Goal: Task Accomplishment & Management: Use online tool/utility

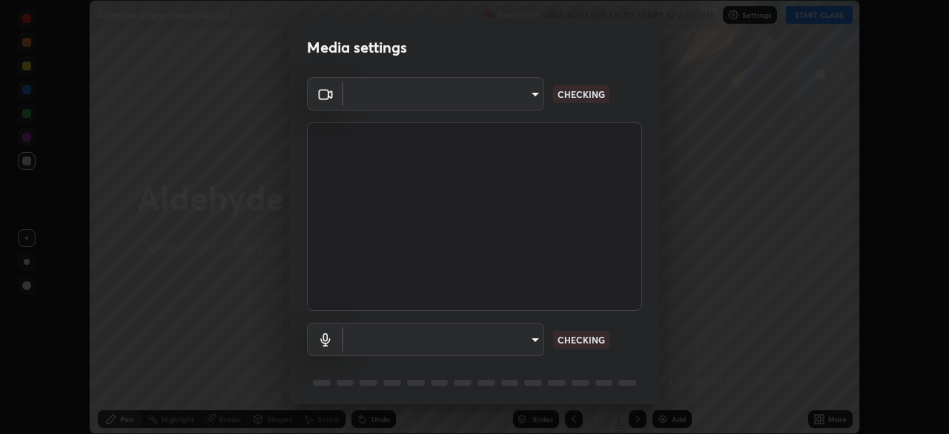
scroll to position [53, 0]
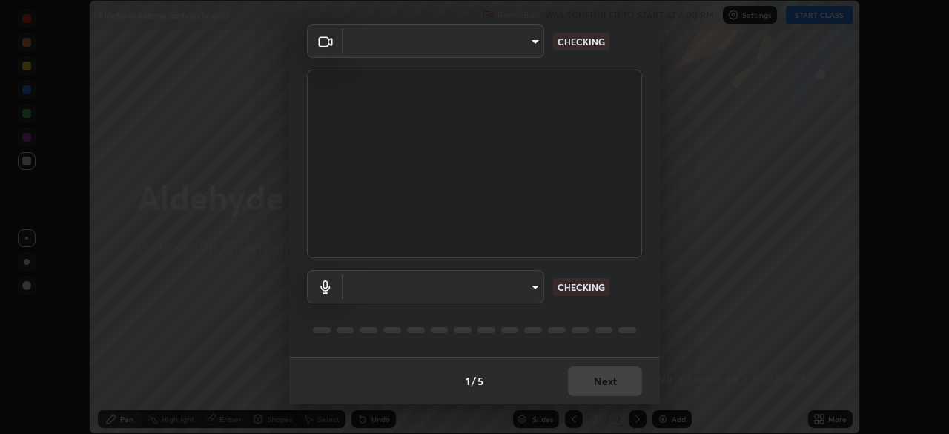
type input "991f874612634fb740a7a2eac7f11ca4c5c922d1b60a0f6e912d77df464512fb"
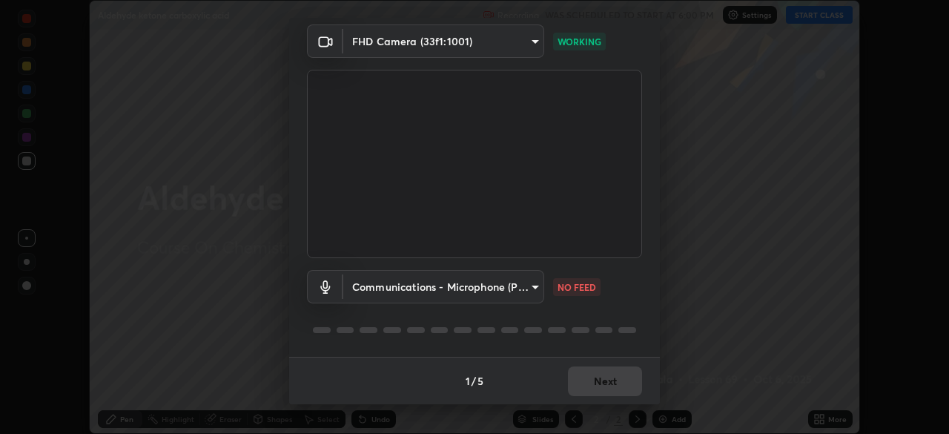
click at [447, 290] on body "Erase all Aldehyde ketone carboxylic acid Recording WAS SCHEDULED TO START AT 6…" at bounding box center [474, 217] width 949 height 434
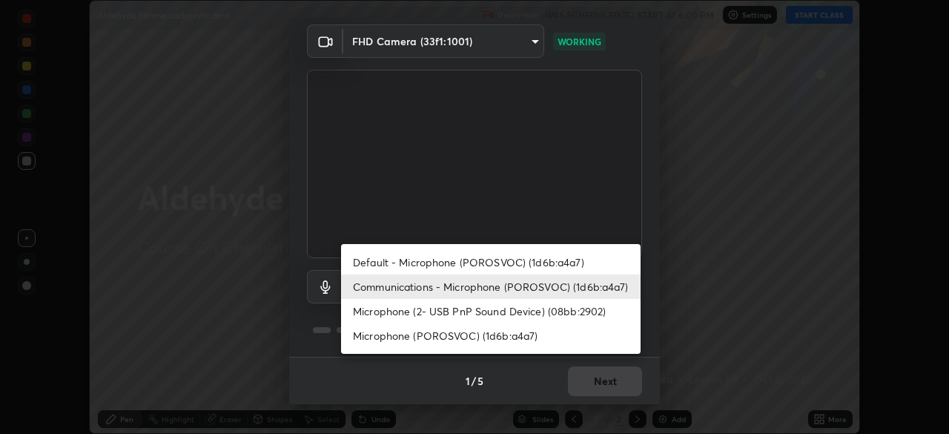
click at [408, 262] on li "Default - Microphone (POROSVOC) (1d6b:a4a7)" at bounding box center [491, 262] width 300 height 24
type input "default"
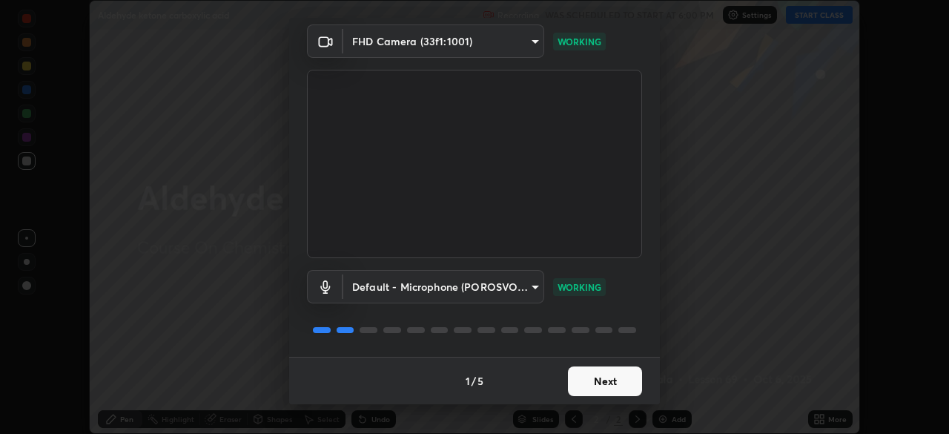
click at [609, 384] on button "Next" at bounding box center [605, 381] width 74 height 30
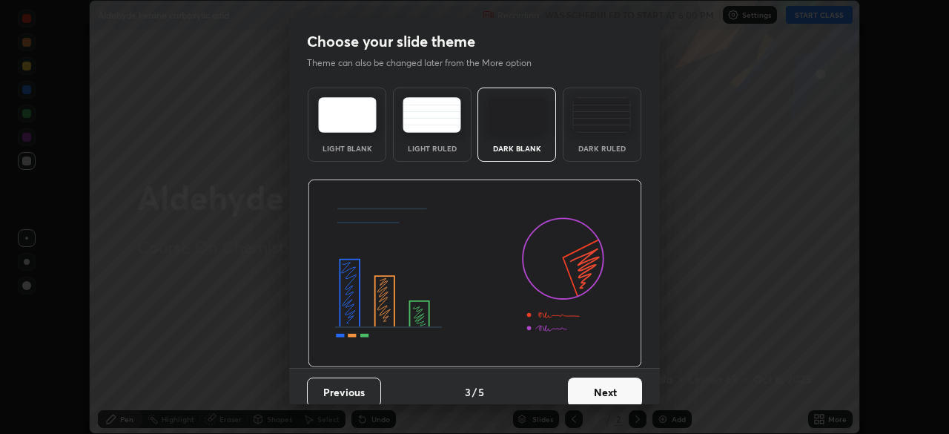
click at [621, 382] on button "Next" at bounding box center [605, 393] width 74 height 30
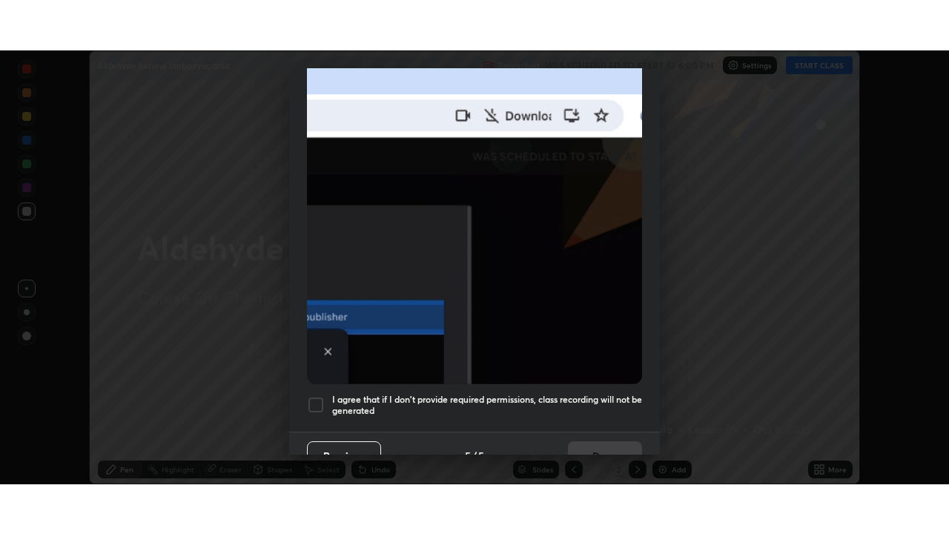
scroll to position [355, 0]
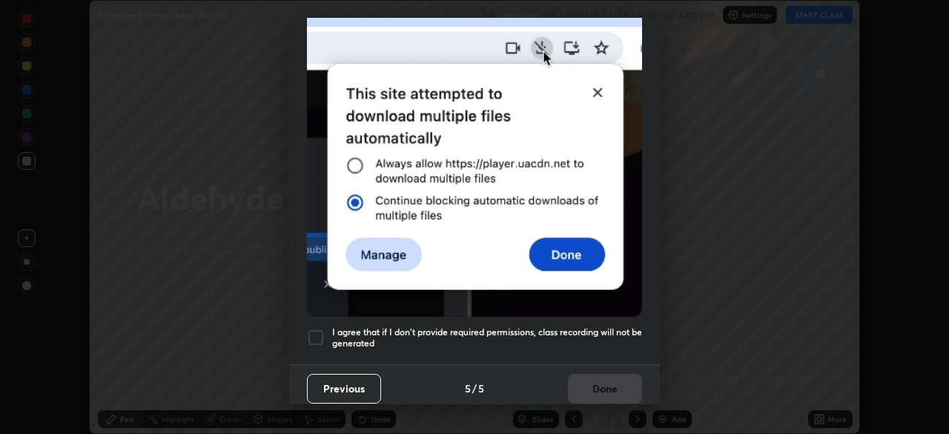
click at [478, 326] on h5 "I agree that if I don't provide required permissions, class recording will not …" at bounding box center [487, 337] width 310 height 23
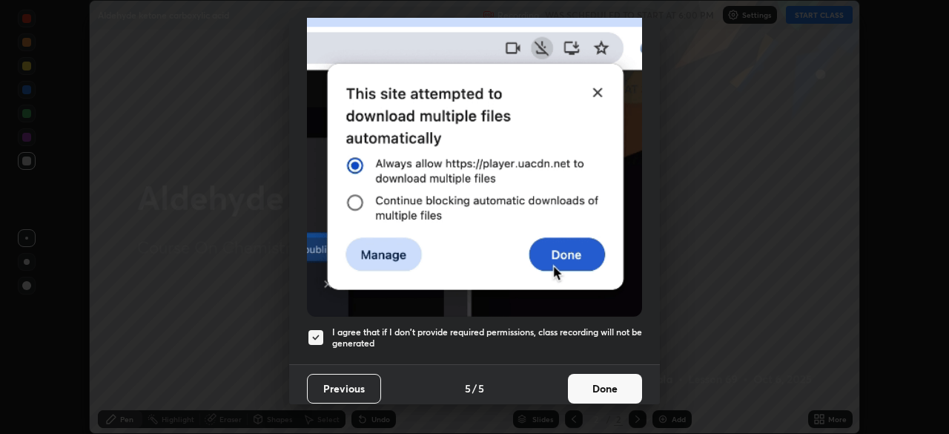
click at [603, 384] on button "Done" at bounding box center [605, 389] width 74 height 30
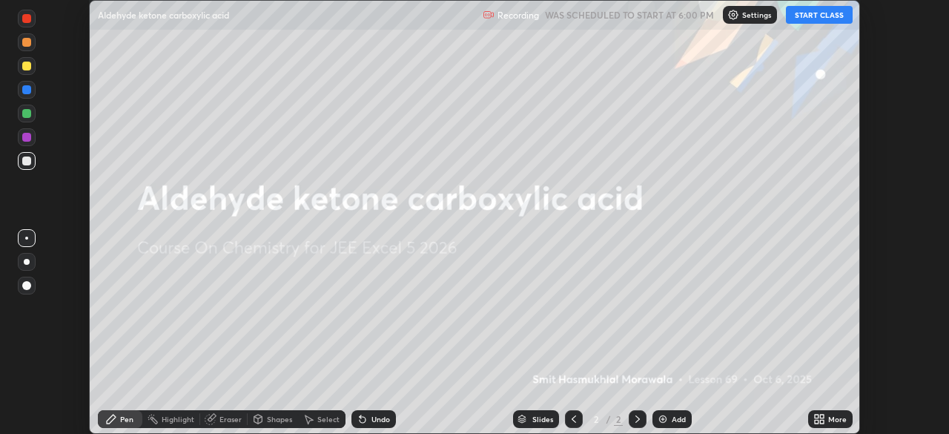
click at [817, 14] on button "START CLASS" at bounding box center [819, 15] width 67 height 18
click at [820, 417] on icon at bounding box center [822, 417] width 4 height 4
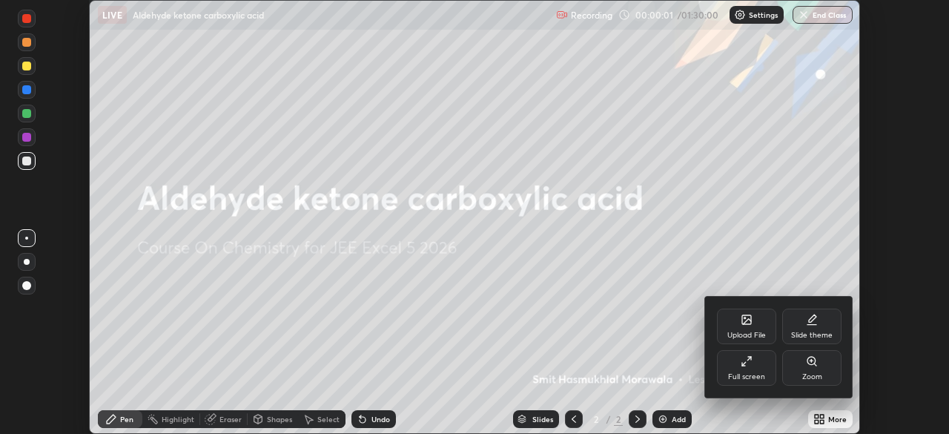
click at [751, 360] on icon at bounding box center [747, 361] width 12 height 12
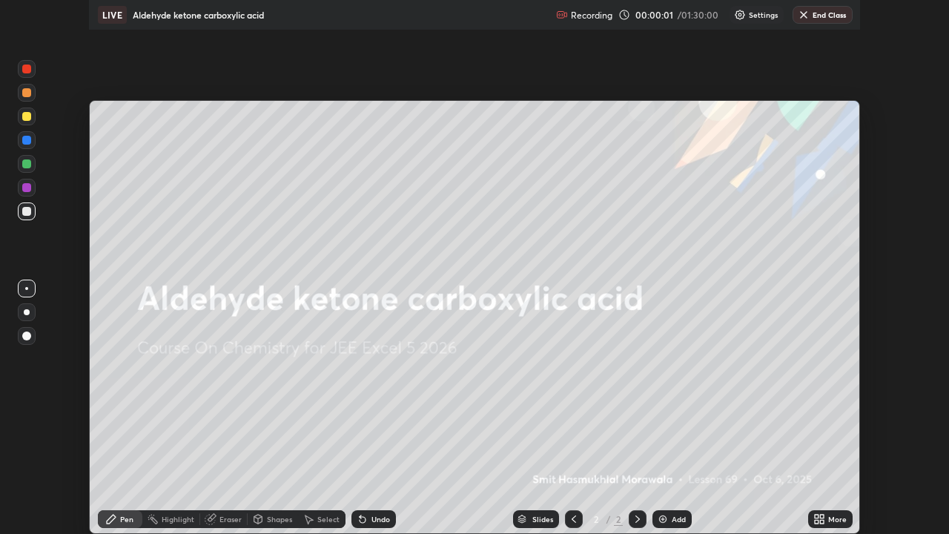
scroll to position [534, 949]
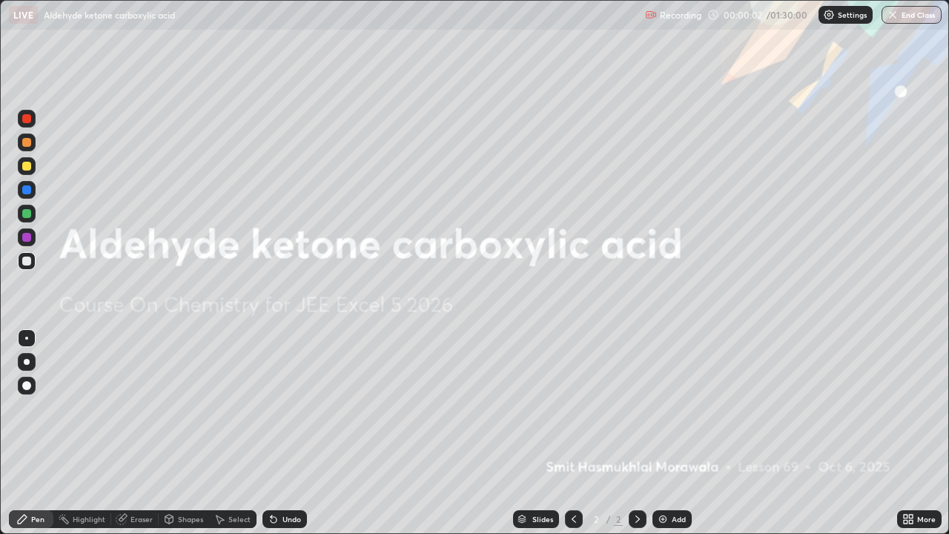
click at [30, 216] on div at bounding box center [26, 213] width 9 height 9
click at [27, 361] on div at bounding box center [27, 362] width 6 height 6
click at [271, 433] on icon at bounding box center [271, 516] width 1 height 1
click at [666, 433] on img at bounding box center [663, 519] width 12 height 12
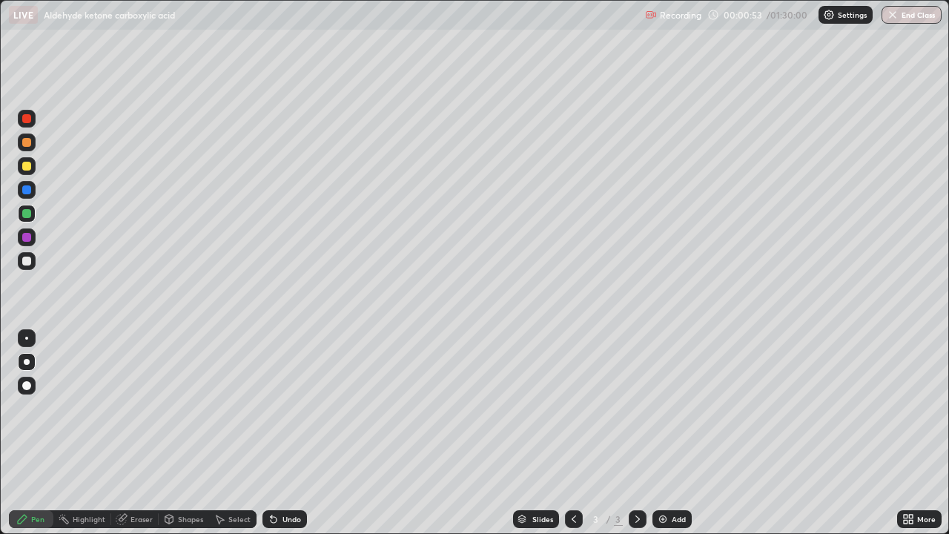
click at [26, 126] on div at bounding box center [27, 119] width 18 height 18
click at [33, 120] on div at bounding box center [27, 119] width 18 height 18
click at [23, 119] on div at bounding box center [26, 118] width 9 height 9
click at [26, 122] on div at bounding box center [26, 118] width 9 height 9
click at [29, 119] on div at bounding box center [26, 118] width 9 height 9
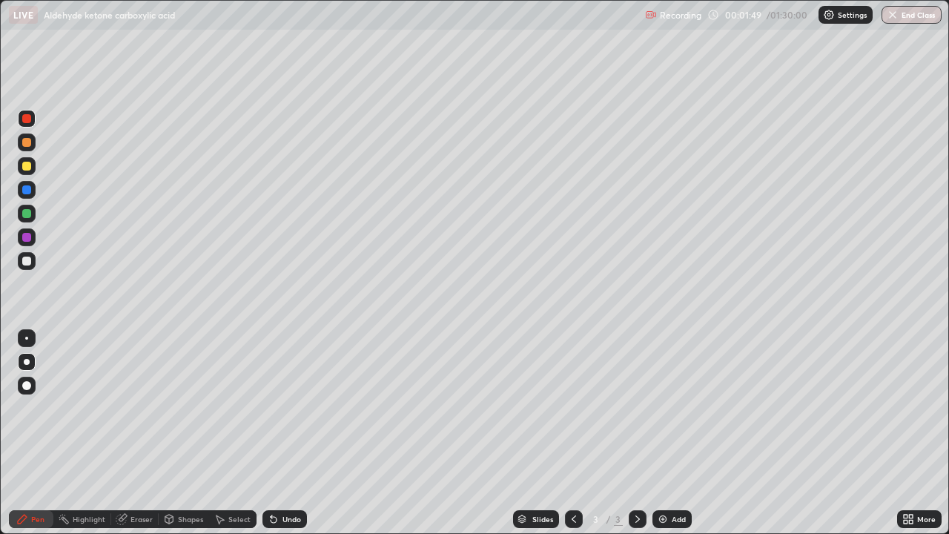
click at [27, 167] on div at bounding box center [26, 166] width 9 height 9
click at [29, 165] on div at bounding box center [26, 166] width 9 height 9
click at [28, 168] on div at bounding box center [26, 166] width 9 height 9
click at [27, 168] on div at bounding box center [26, 166] width 9 height 9
click at [26, 167] on div at bounding box center [26, 166] width 9 height 9
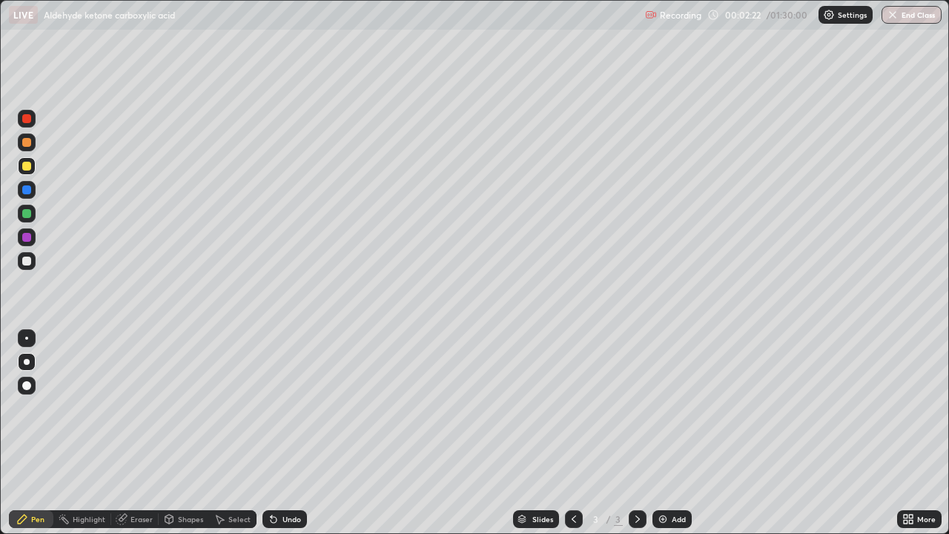
click at [27, 167] on div at bounding box center [26, 166] width 9 height 9
click at [287, 433] on div "Undo" at bounding box center [292, 519] width 19 height 7
click at [27, 190] on div at bounding box center [26, 189] width 9 height 9
click at [27, 192] on div at bounding box center [26, 189] width 9 height 9
click at [29, 191] on div at bounding box center [26, 189] width 9 height 9
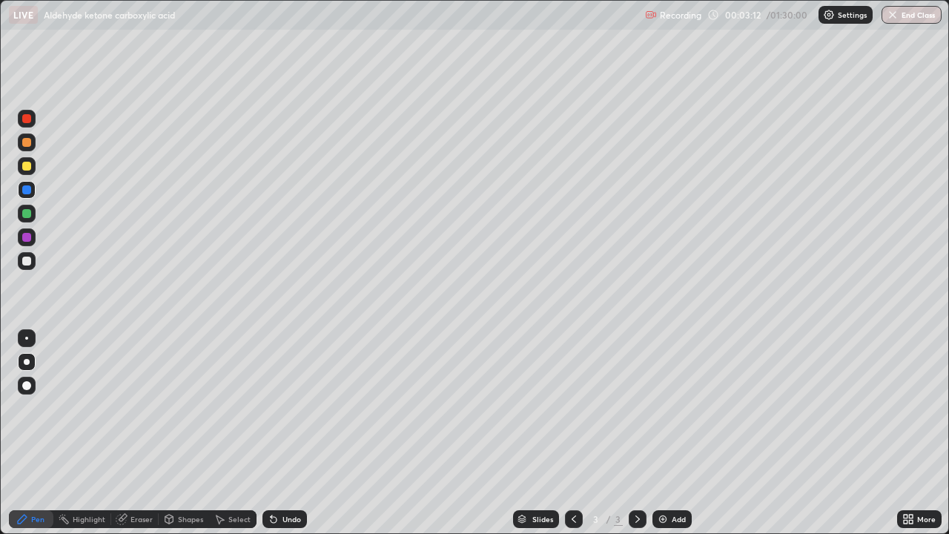
click at [34, 261] on div at bounding box center [27, 261] width 18 height 18
click at [27, 214] on div at bounding box center [26, 213] width 9 height 9
click at [28, 213] on div at bounding box center [26, 213] width 9 height 9
click at [28, 210] on div at bounding box center [26, 213] width 9 height 9
click at [28, 262] on div at bounding box center [26, 261] width 9 height 9
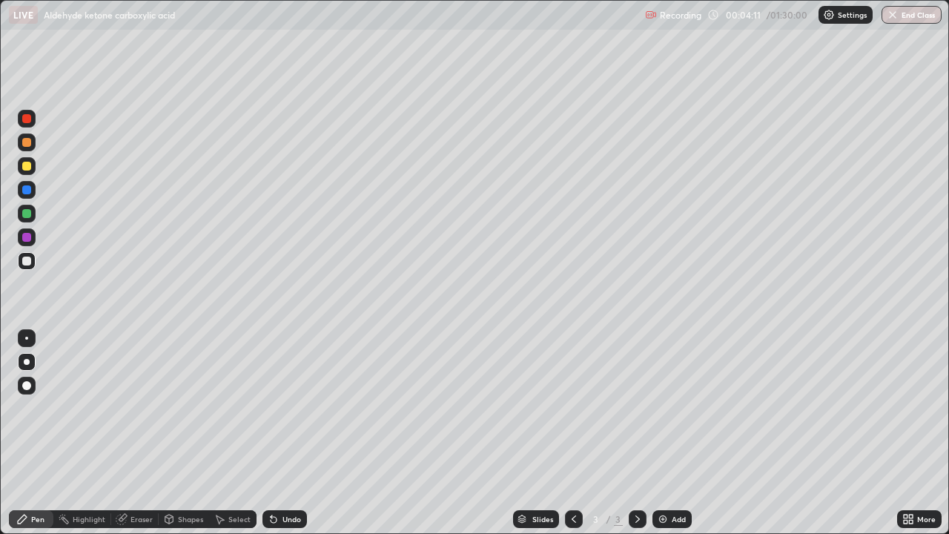
click at [35, 165] on div at bounding box center [27, 166] width 18 height 18
click at [30, 168] on div at bounding box center [26, 166] width 9 height 9
click at [26, 261] on div at bounding box center [26, 261] width 9 height 9
click at [26, 165] on div at bounding box center [26, 166] width 9 height 9
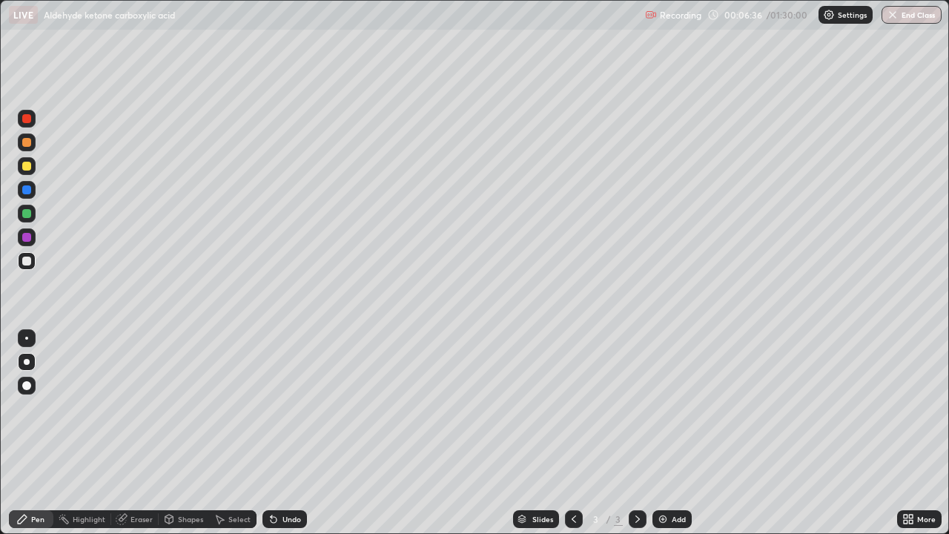
click at [26, 146] on div at bounding box center [26, 142] width 9 height 9
click at [289, 433] on div "Undo" at bounding box center [285, 519] width 45 height 18
click at [28, 252] on div at bounding box center [27, 261] width 18 height 18
click at [26, 169] on div at bounding box center [26, 166] width 9 height 9
click at [24, 168] on div at bounding box center [26, 166] width 9 height 9
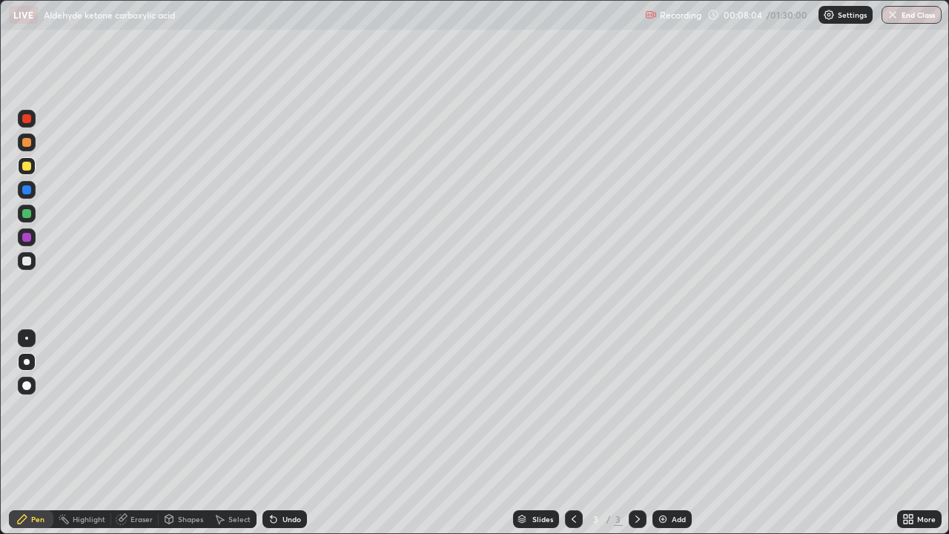
click at [21, 260] on div at bounding box center [27, 261] width 18 height 18
click at [682, 433] on div "Add" at bounding box center [679, 519] width 14 height 7
click at [30, 118] on div at bounding box center [26, 118] width 9 height 9
click at [30, 119] on div at bounding box center [26, 118] width 9 height 9
click at [30, 164] on div at bounding box center [26, 166] width 9 height 9
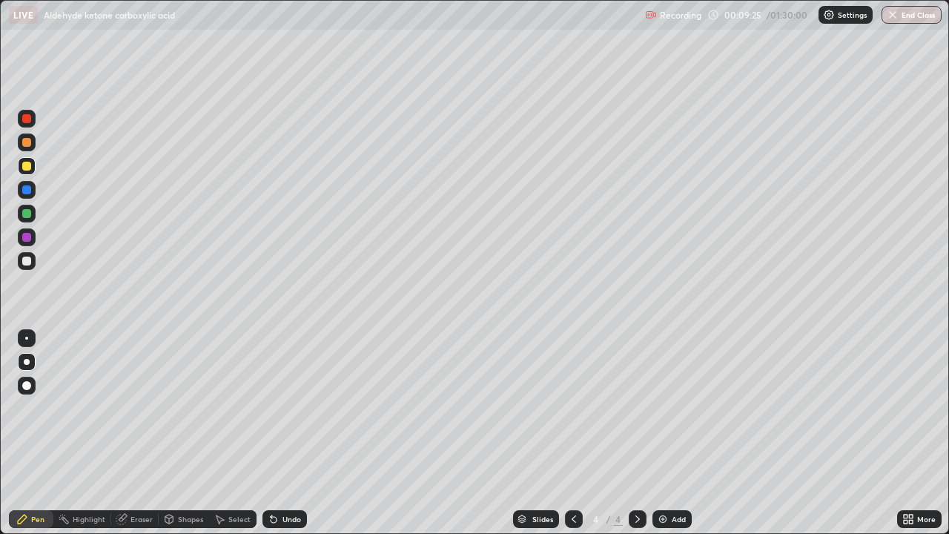
click at [281, 433] on div "Undo" at bounding box center [285, 519] width 45 height 18
click at [292, 433] on div "Undo" at bounding box center [285, 519] width 45 height 18
click at [29, 189] on div at bounding box center [26, 189] width 9 height 9
click at [27, 188] on div at bounding box center [26, 189] width 9 height 9
click at [27, 193] on div at bounding box center [26, 189] width 9 height 9
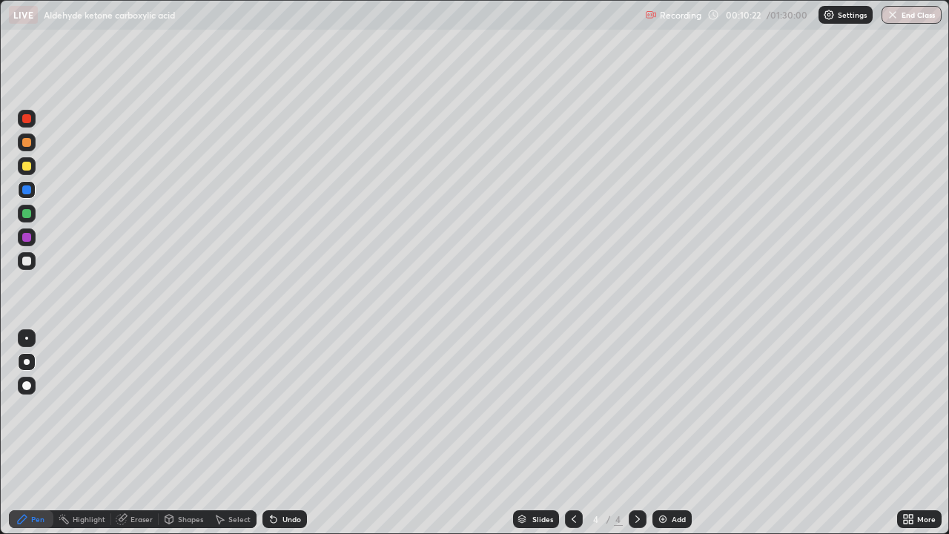
click at [27, 165] on div at bounding box center [26, 166] width 9 height 9
click at [290, 433] on div "Undo" at bounding box center [292, 519] width 19 height 7
click at [289, 433] on div "Undo" at bounding box center [285, 519] width 45 height 18
click at [288, 433] on div "Undo" at bounding box center [292, 519] width 19 height 7
click at [271, 433] on icon at bounding box center [274, 520] width 6 height 6
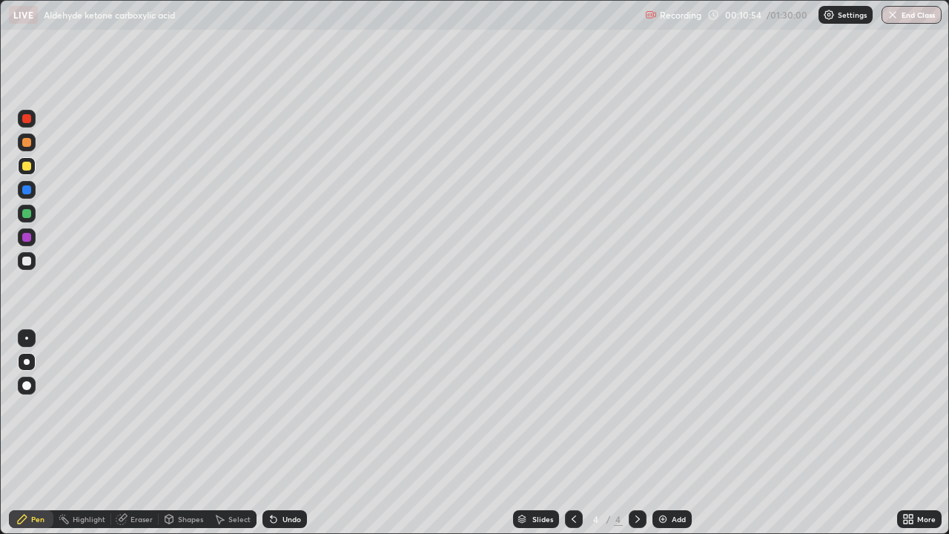
click at [30, 186] on div at bounding box center [26, 189] width 9 height 9
click at [30, 192] on div at bounding box center [26, 189] width 9 height 9
click at [28, 214] on div at bounding box center [26, 213] width 9 height 9
click at [26, 237] on div at bounding box center [26, 237] width 9 height 9
click at [283, 433] on div "Undo" at bounding box center [292, 519] width 19 height 7
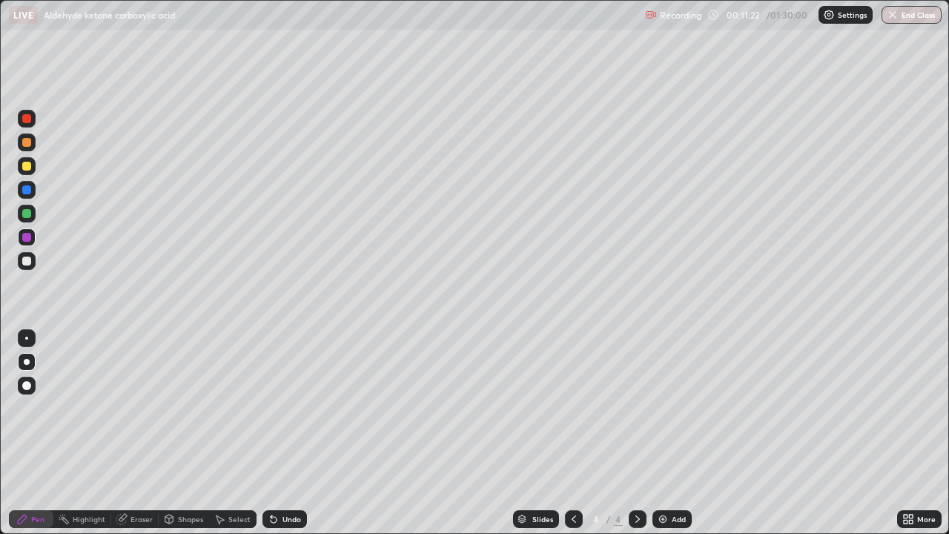
click at [283, 433] on div "Undo" at bounding box center [292, 519] width 19 height 7
click at [28, 255] on div at bounding box center [27, 261] width 18 height 18
click at [25, 191] on div at bounding box center [26, 189] width 9 height 9
click at [24, 165] on div at bounding box center [26, 166] width 9 height 9
click at [19, 209] on div at bounding box center [27, 214] width 18 height 18
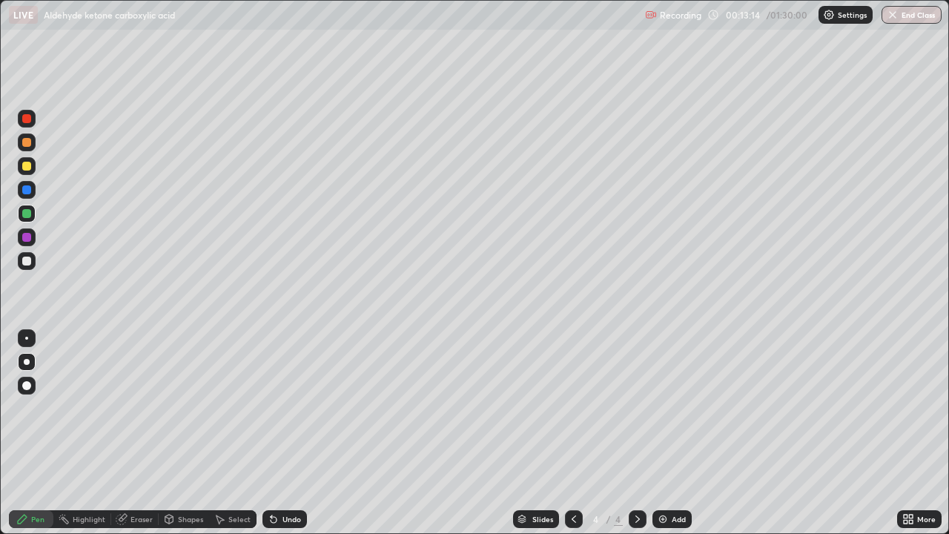
click at [670, 433] on div "Add" at bounding box center [672, 519] width 39 height 18
click at [24, 238] on div at bounding box center [26, 237] width 9 height 9
click at [27, 165] on div at bounding box center [26, 166] width 9 height 9
click at [24, 211] on div at bounding box center [26, 213] width 9 height 9
click at [28, 159] on div at bounding box center [27, 166] width 18 height 18
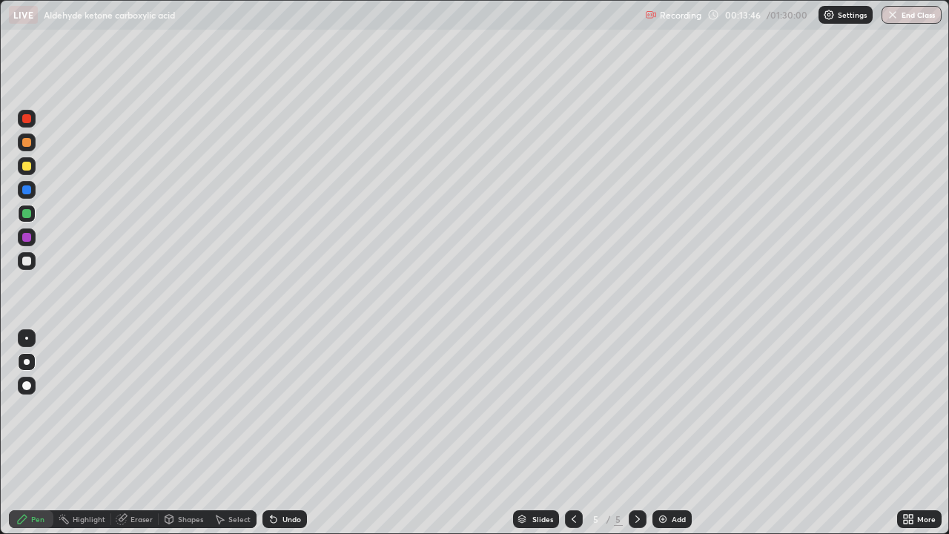
click at [26, 145] on div at bounding box center [26, 142] width 9 height 9
click at [24, 144] on div at bounding box center [26, 142] width 9 height 9
click at [27, 260] on div at bounding box center [26, 261] width 9 height 9
click at [30, 193] on div at bounding box center [27, 190] width 18 height 18
click at [24, 257] on div at bounding box center [26, 261] width 9 height 9
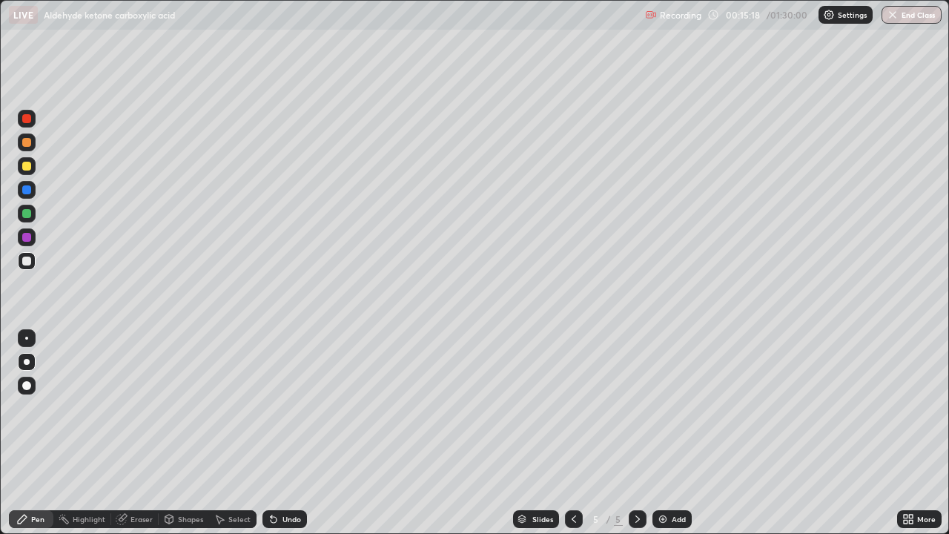
click at [288, 433] on div "Undo" at bounding box center [285, 519] width 45 height 18
click at [30, 210] on div at bounding box center [26, 213] width 9 height 9
click at [291, 433] on div "Undo" at bounding box center [285, 519] width 45 height 18
click at [286, 433] on div "Undo" at bounding box center [285, 519] width 45 height 18
click at [26, 191] on div at bounding box center [26, 189] width 9 height 9
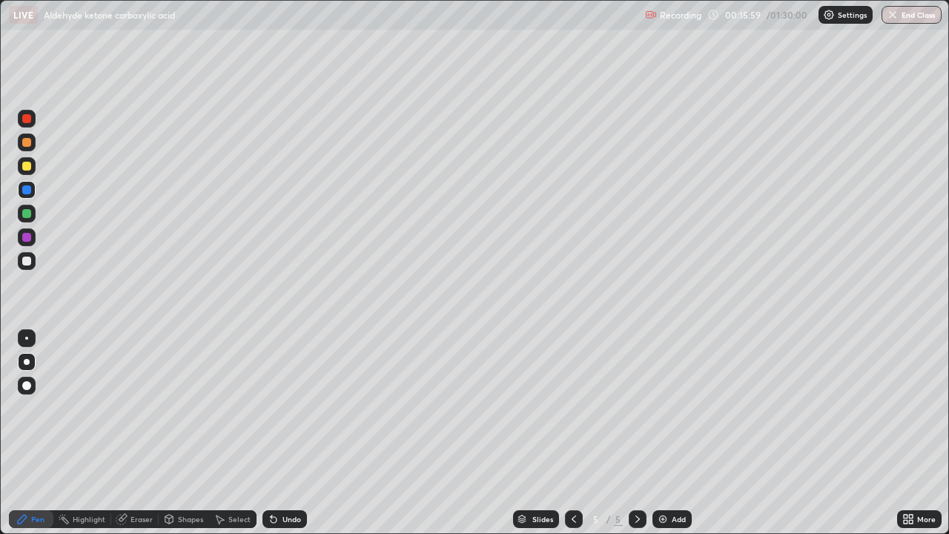
click at [283, 433] on div "Undo" at bounding box center [285, 519] width 45 height 18
click at [285, 433] on div "Undo" at bounding box center [292, 519] width 19 height 7
click at [27, 169] on div at bounding box center [26, 166] width 9 height 9
click at [26, 214] on div at bounding box center [26, 213] width 9 height 9
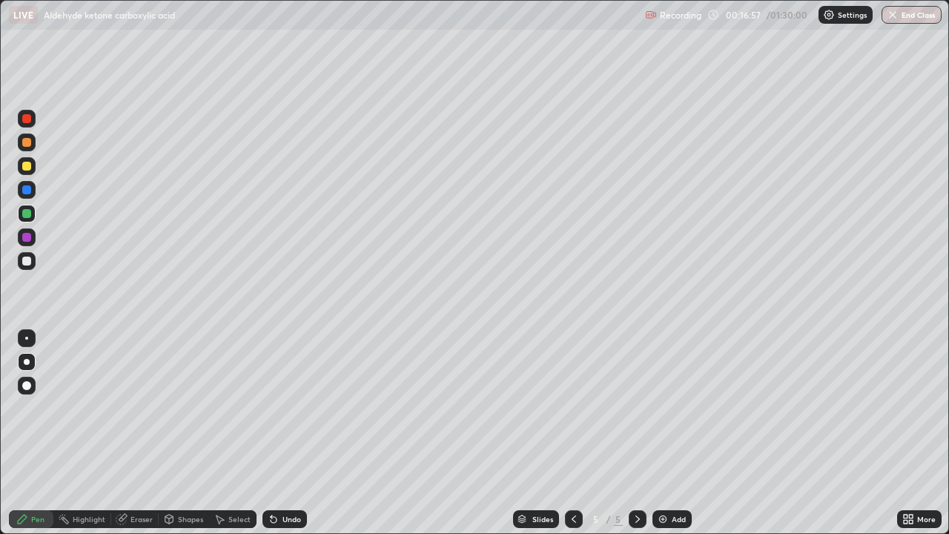
click at [29, 240] on div at bounding box center [26, 237] width 9 height 9
click at [573, 433] on icon at bounding box center [574, 519] width 12 height 12
click at [636, 433] on icon at bounding box center [638, 519] width 12 height 12
click at [26, 168] on div at bounding box center [26, 166] width 9 height 9
click at [24, 145] on div at bounding box center [26, 142] width 9 height 9
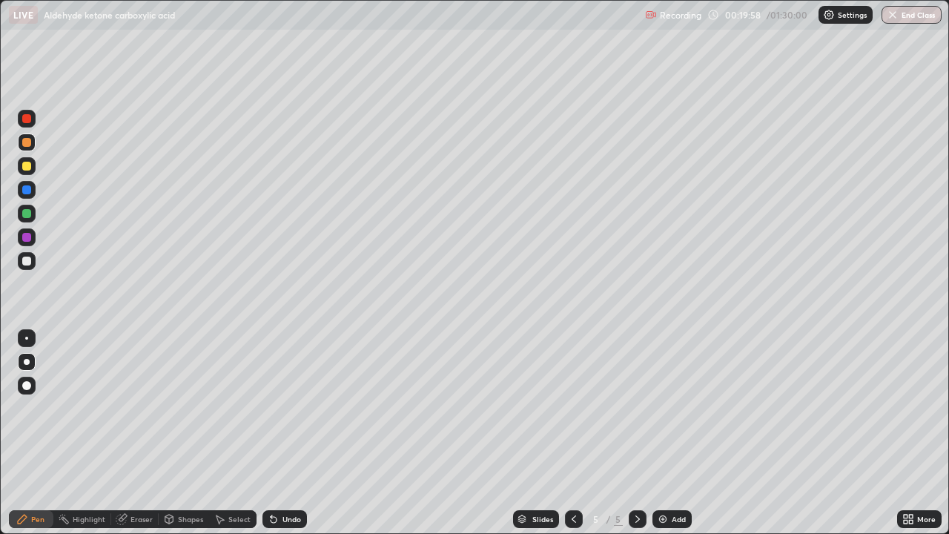
click at [673, 433] on div "Add" at bounding box center [679, 519] width 14 height 7
click at [26, 165] on div at bounding box center [26, 166] width 9 height 9
click at [28, 144] on div at bounding box center [26, 142] width 9 height 9
click at [30, 146] on div at bounding box center [27, 143] width 18 height 18
click at [30, 257] on div at bounding box center [26, 261] width 9 height 9
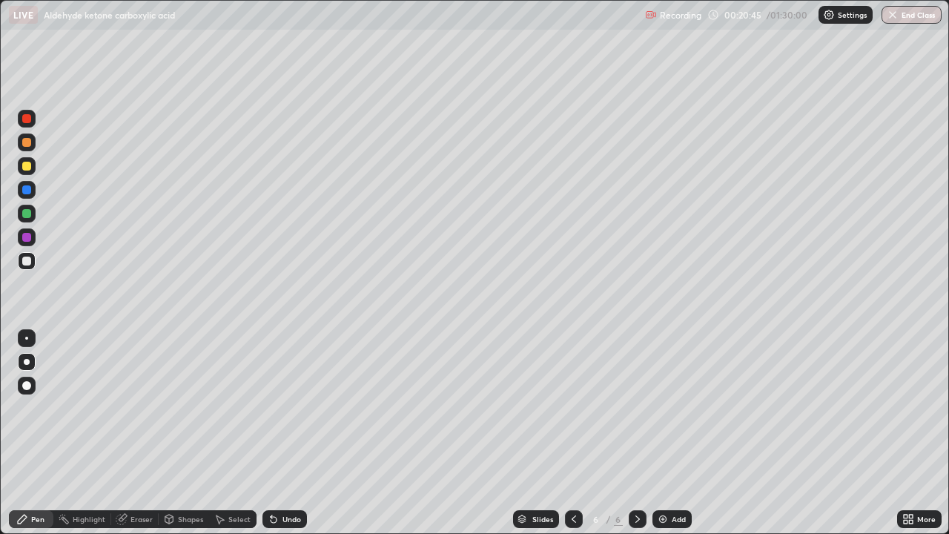
click at [24, 238] on div at bounding box center [26, 237] width 9 height 9
click at [29, 167] on div at bounding box center [26, 166] width 9 height 9
click at [26, 257] on div at bounding box center [26, 261] width 9 height 9
click at [35, 167] on div at bounding box center [27, 166] width 18 height 18
click at [288, 433] on div "Undo" at bounding box center [285, 519] width 45 height 18
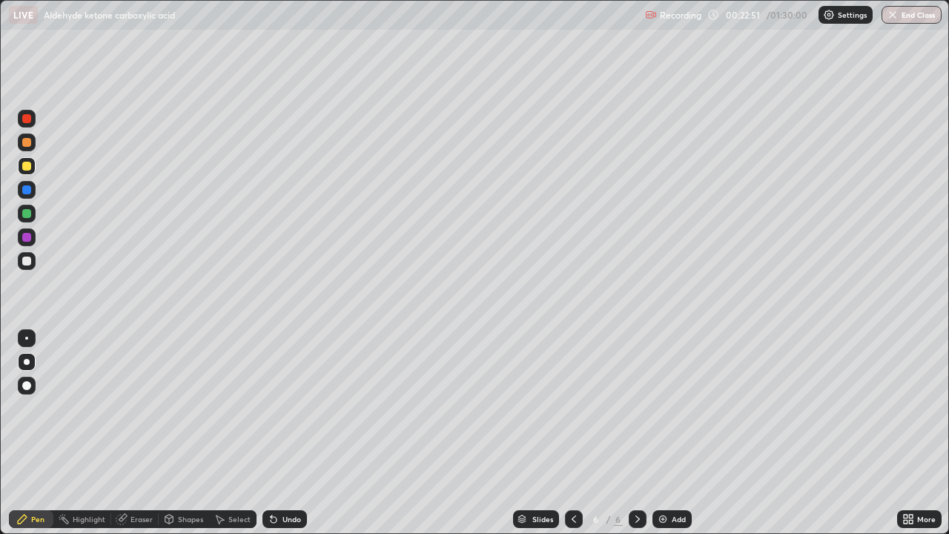
click at [288, 433] on div "Undo" at bounding box center [292, 519] width 19 height 7
click at [33, 254] on div at bounding box center [27, 261] width 18 height 18
click at [24, 191] on div at bounding box center [26, 189] width 9 height 9
click at [579, 433] on div at bounding box center [574, 519] width 18 height 18
click at [636, 433] on icon at bounding box center [638, 519] width 12 height 12
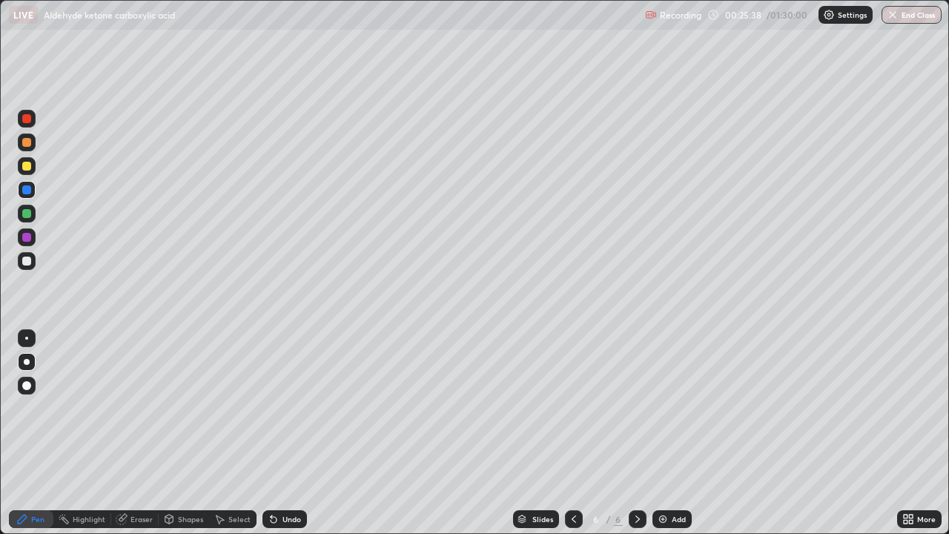
click at [674, 433] on div "Add" at bounding box center [679, 519] width 14 height 7
click at [23, 240] on div at bounding box center [26, 237] width 9 height 9
click at [573, 433] on icon at bounding box center [574, 519] width 12 height 12
click at [637, 433] on icon at bounding box center [638, 519] width 12 height 12
click at [30, 237] on div at bounding box center [26, 237] width 9 height 9
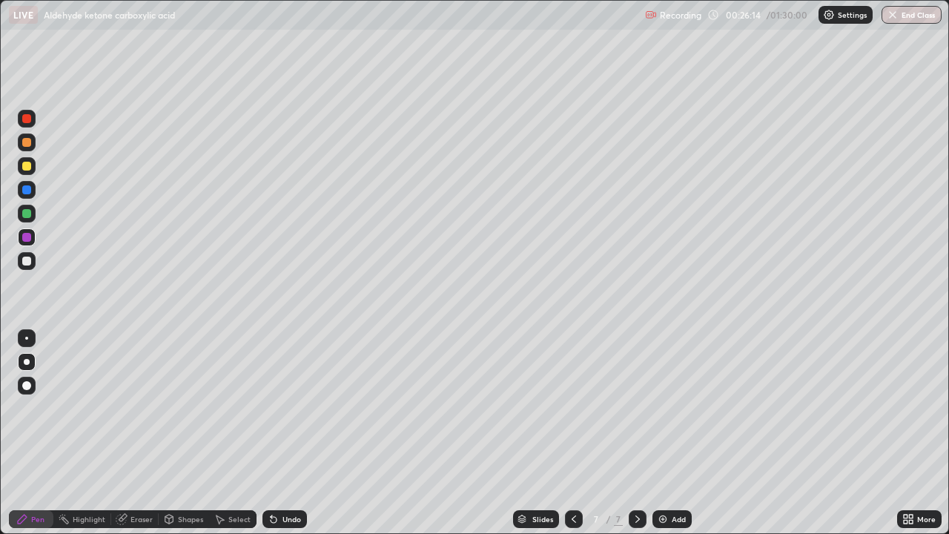
click at [30, 237] on div at bounding box center [26, 237] width 9 height 9
click at [29, 234] on div at bounding box center [26, 237] width 9 height 9
click at [27, 237] on div at bounding box center [26, 237] width 9 height 9
click at [30, 233] on div at bounding box center [27, 237] width 18 height 18
click at [30, 236] on div at bounding box center [26, 237] width 9 height 9
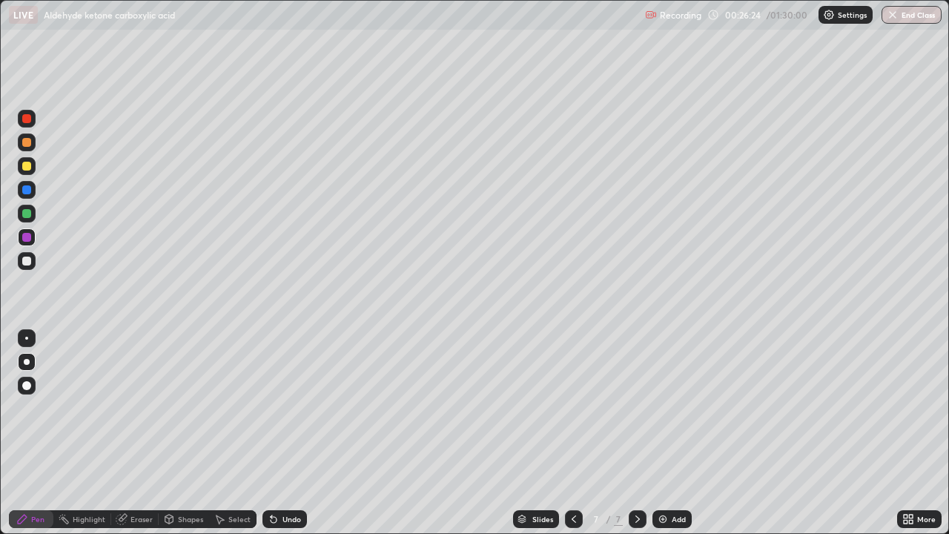
click at [280, 433] on div "Undo" at bounding box center [285, 519] width 45 height 18
click at [34, 166] on div at bounding box center [27, 166] width 18 height 18
click at [27, 212] on div at bounding box center [26, 213] width 9 height 9
click at [22, 167] on div at bounding box center [26, 166] width 9 height 9
click at [25, 191] on div at bounding box center [26, 189] width 9 height 9
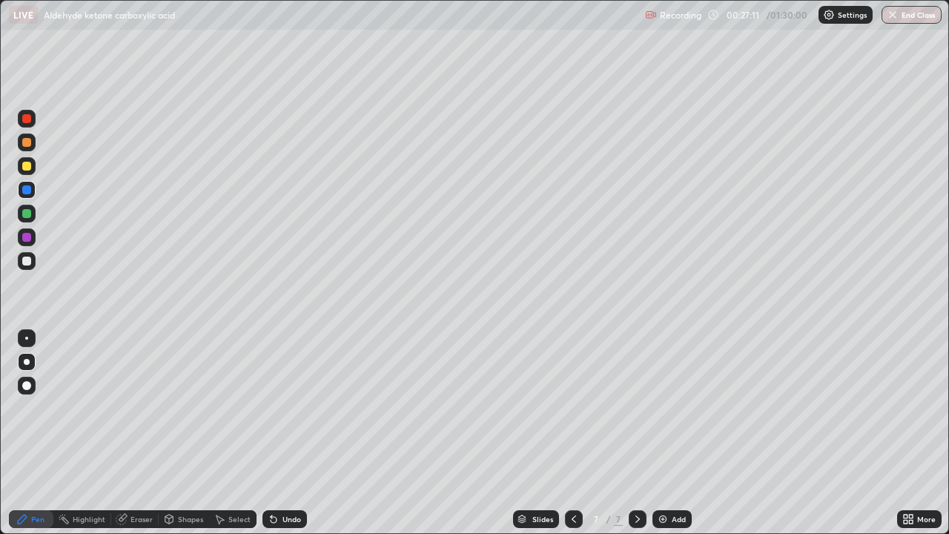
click at [30, 213] on div at bounding box center [26, 213] width 9 height 9
click at [28, 237] on div at bounding box center [26, 237] width 9 height 9
click at [30, 264] on div at bounding box center [26, 261] width 9 height 9
click at [28, 262] on div at bounding box center [26, 261] width 9 height 9
click at [27, 261] on div at bounding box center [26, 261] width 9 height 9
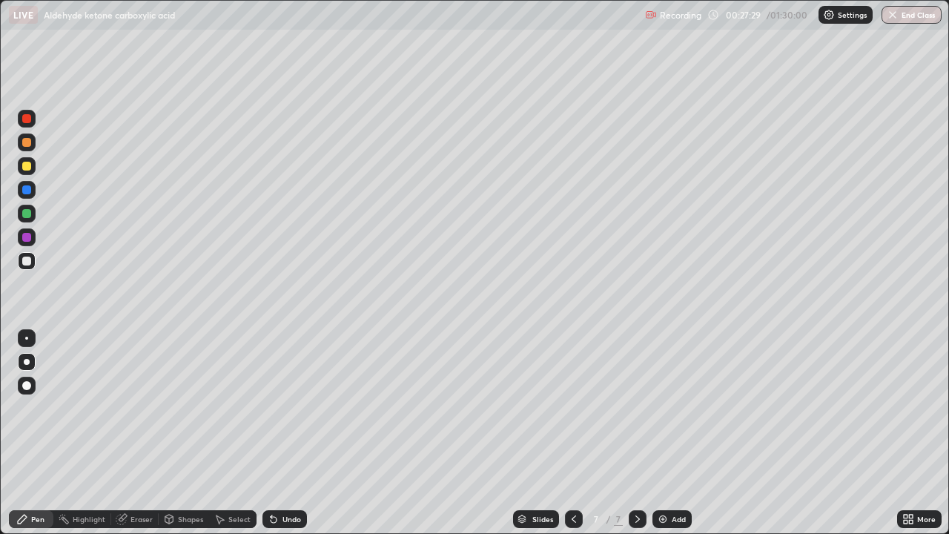
click at [283, 433] on div "Undo" at bounding box center [292, 519] width 19 height 7
click at [30, 187] on div at bounding box center [26, 189] width 9 height 9
click at [24, 165] on div at bounding box center [26, 166] width 9 height 9
click at [30, 260] on div at bounding box center [26, 261] width 9 height 9
click at [137, 433] on div "Eraser" at bounding box center [134, 519] width 47 height 18
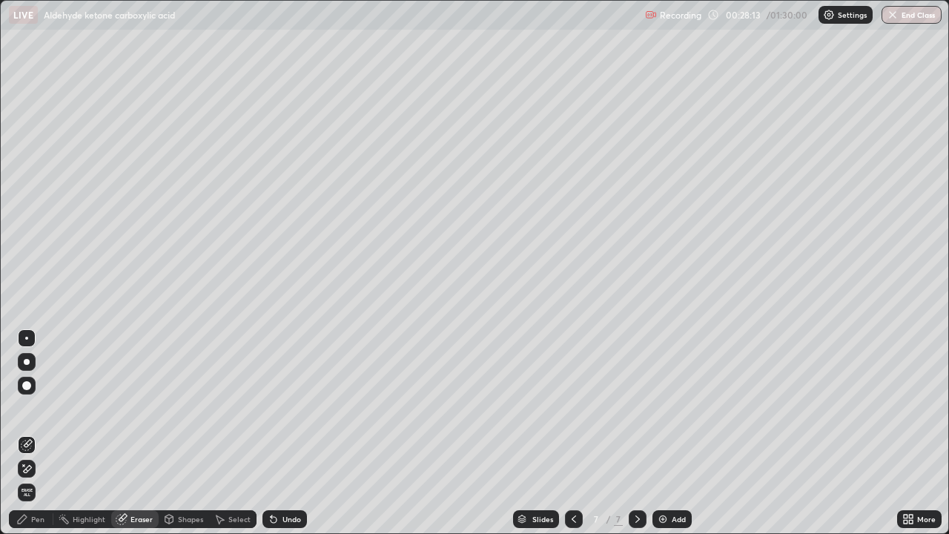
click at [27, 433] on icon at bounding box center [22, 519] width 12 height 12
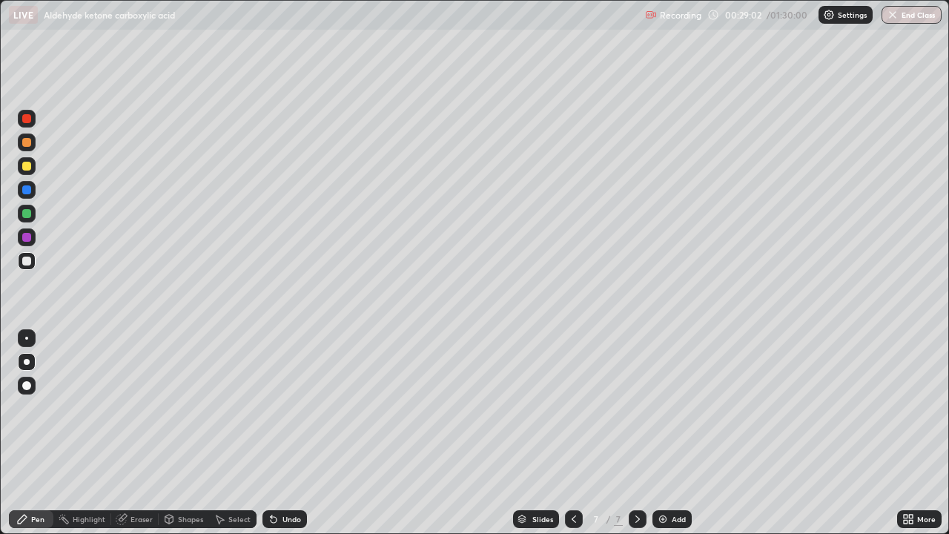
click at [30, 216] on div at bounding box center [26, 213] width 9 height 9
click at [30, 237] on div at bounding box center [26, 237] width 9 height 9
click at [28, 237] on div at bounding box center [26, 237] width 9 height 9
click at [27, 213] on div at bounding box center [26, 213] width 9 height 9
click at [27, 260] on div at bounding box center [26, 261] width 9 height 9
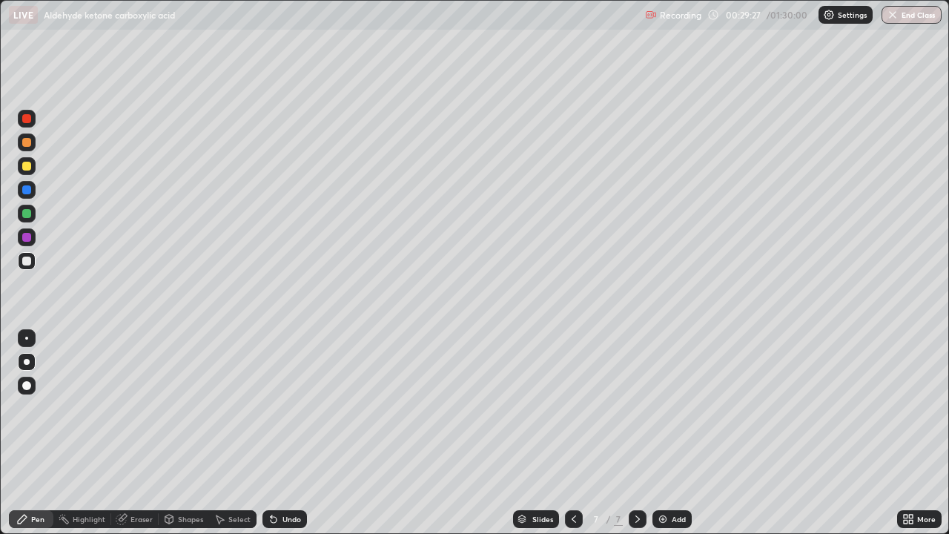
click at [272, 433] on icon at bounding box center [274, 520] width 6 height 6
click at [132, 433] on div "Eraser" at bounding box center [142, 519] width 22 height 7
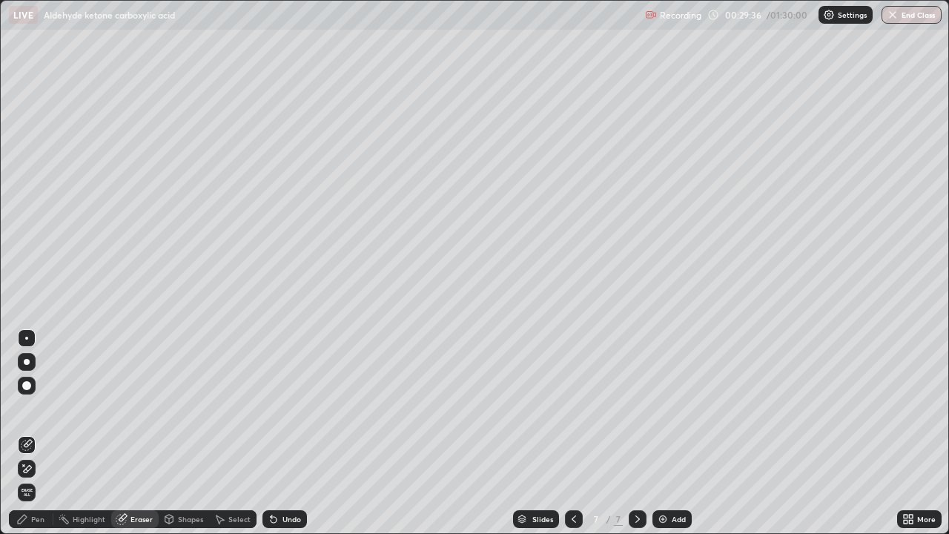
click at [33, 433] on div "Pen" at bounding box center [37, 519] width 13 height 7
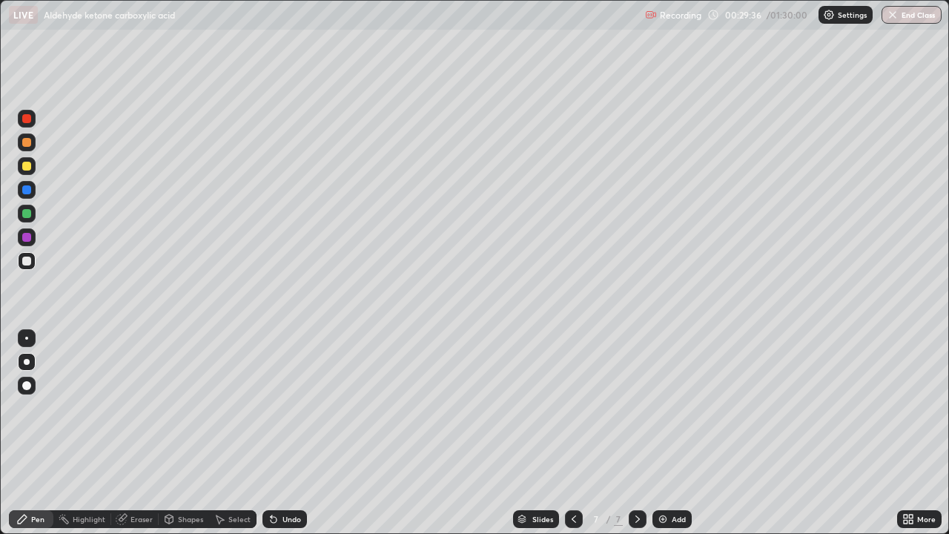
click at [26, 214] on div at bounding box center [26, 213] width 9 height 9
click at [32, 172] on div at bounding box center [27, 166] width 18 height 18
click at [26, 264] on div at bounding box center [26, 261] width 9 height 9
click at [28, 217] on div at bounding box center [26, 213] width 9 height 9
click at [24, 260] on div at bounding box center [26, 261] width 9 height 9
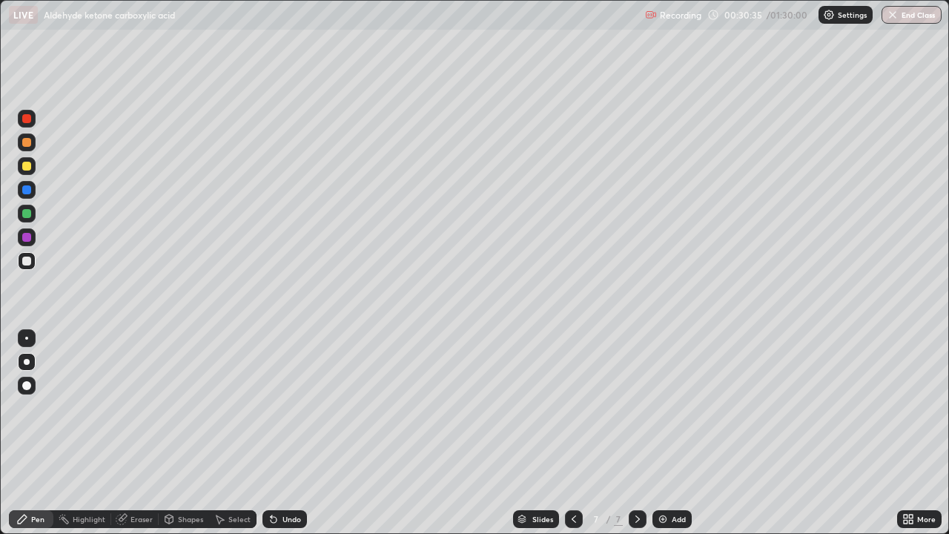
click at [28, 259] on div at bounding box center [26, 261] width 9 height 9
click at [28, 258] on div at bounding box center [26, 261] width 9 height 9
click at [29, 116] on div at bounding box center [26, 118] width 9 height 9
click at [30, 257] on div at bounding box center [26, 261] width 9 height 9
click at [25, 261] on div at bounding box center [26, 261] width 9 height 9
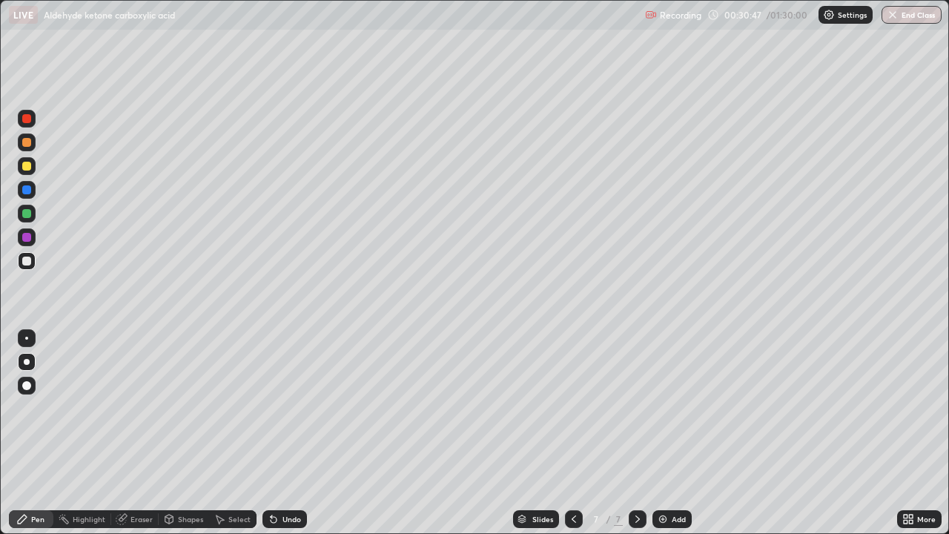
click at [28, 159] on div at bounding box center [27, 166] width 18 height 18
click at [24, 138] on div at bounding box center [26, 142] width 9 height 9
click at [27, 120] on div at bounding box center [26, 118] width 9 height 9
click at [26, 245] on div at bounding box center [27, 237] width 18 height 18
click at [25, 262] on div at bounding box center [26, 261] width 9 height 9
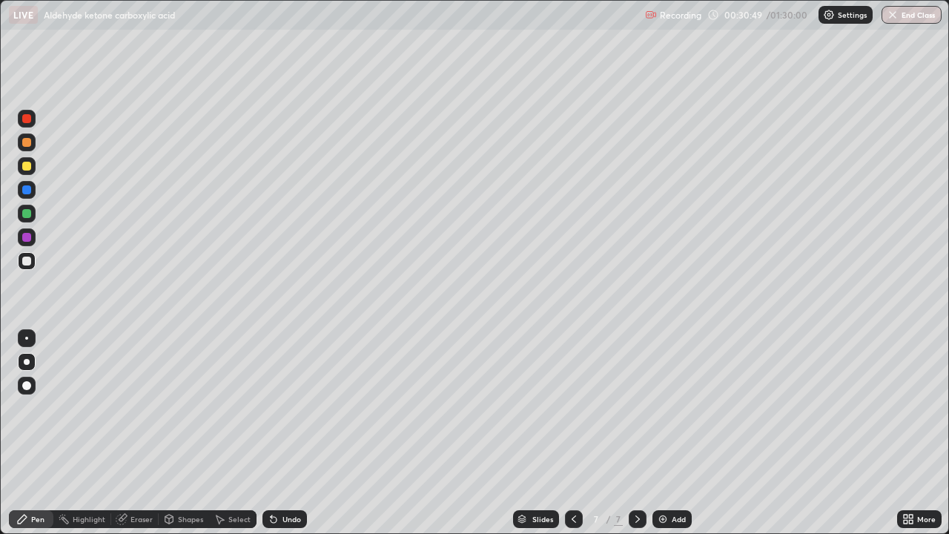
click at [30, 216] on div at bounding box center [26, 213] width 9 height 9
click at [26, 192] on div at bounding box center [26, 189] width 9 height 9
click at [27, 260] on div at bounding box center [26, 261] width 9 height 9
click at [135, 433] on div "Eraser" at bounding box center [142, 519] width 22 height 7
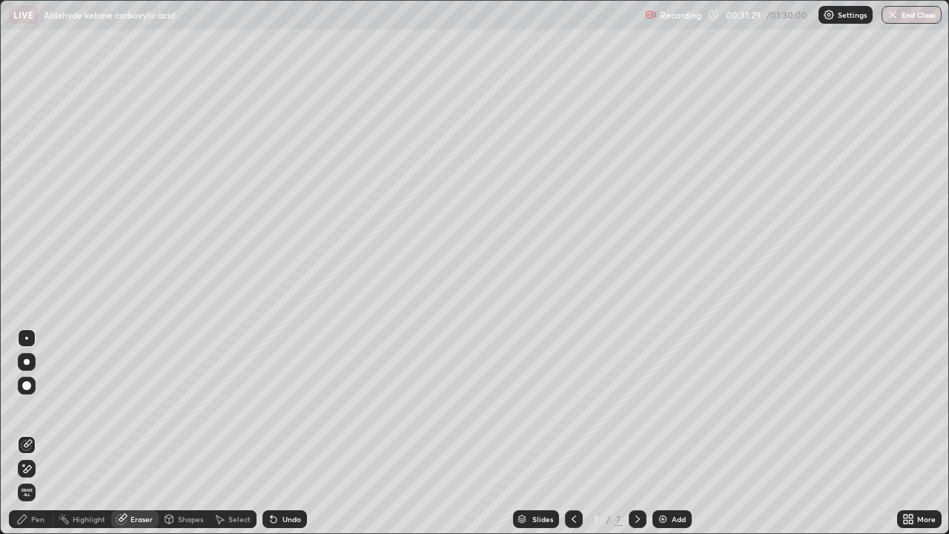
click at [42, 433] on div "Pen" at bounding box center [31, 519] width 45 height 18
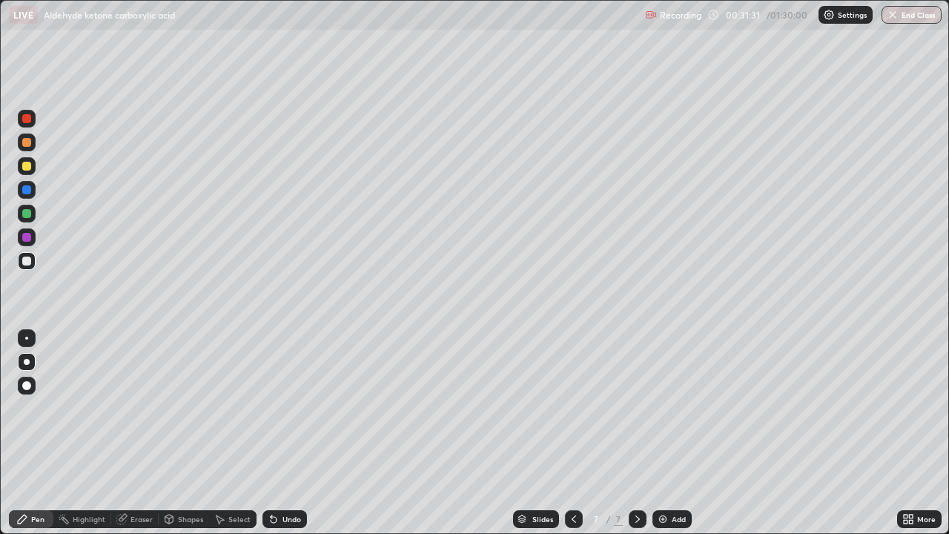
click at [29, 254] on div at bounding box center [27, 261] width 18 height 18
click at [27, 237] on div at bounding box center [26, 237] width 9 height 9
click at [27, 216] on div at bounding box center [26, 213] width 9 height 9
click at [27, 184] on div at bounding box center [27, 190] width 18 height 18
click at [27, 167] on div at bounding box center [26, 166] width 9 height 9
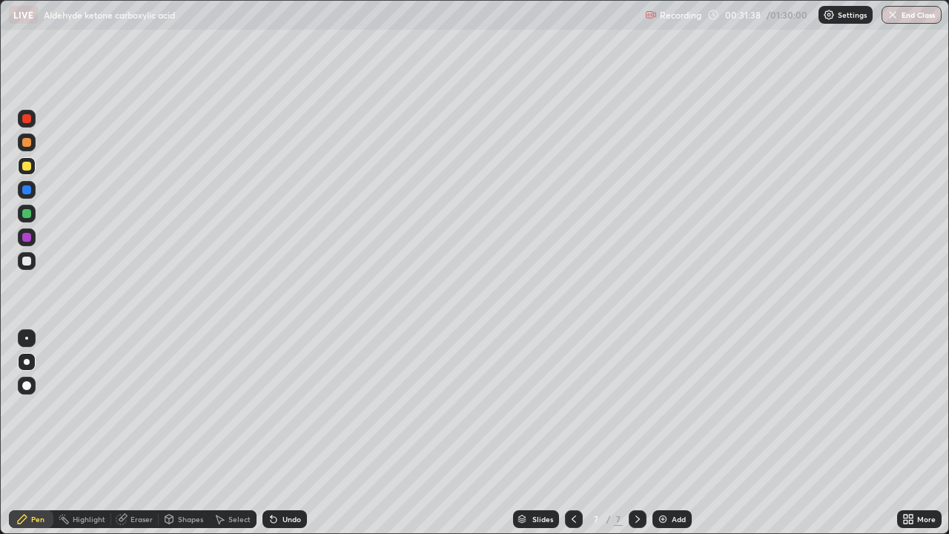
click at [28, 148] on div at bounding box center [27, 143] width 18 height 18
click at [30, 139] on div at bounding box center [26, 142] width 9 height 9
click at [297, 433] on div "Undo" at bounding box center [292, 519] width 19 height 7
click at [32, 263] on div at bounding box center [27, 261] width 18 height 18
click at [33, 260] on div at bounding box center [27, 261] width 18 height 18
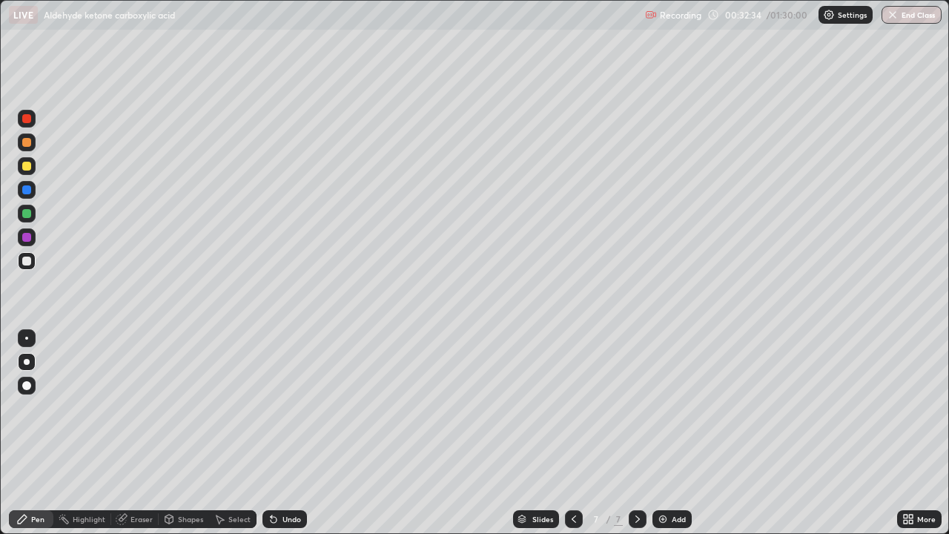
click at [131, 433] on div "Eraser" at bounding box center [142, 519] width 22 height 7
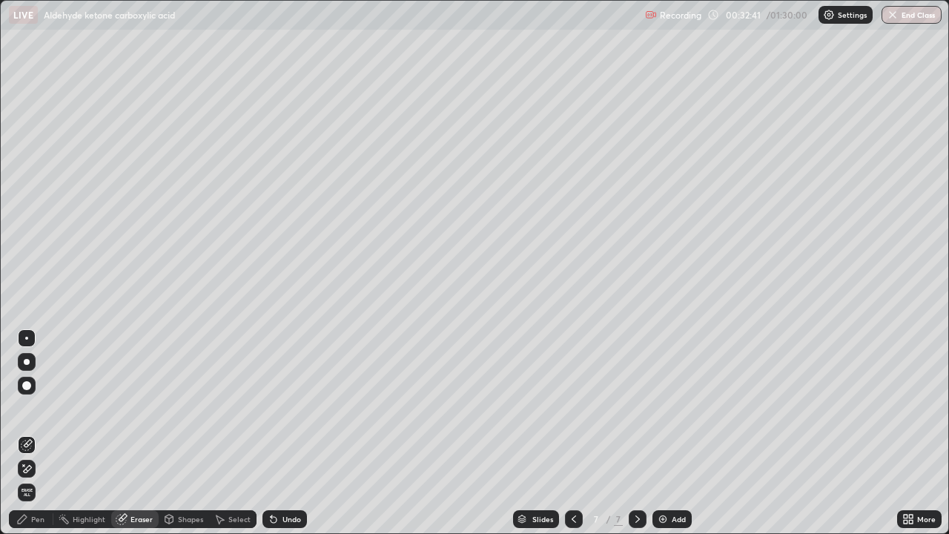
click at [33, 433] on div "Pen" at bounding box center [37, 519] width 13 height 7
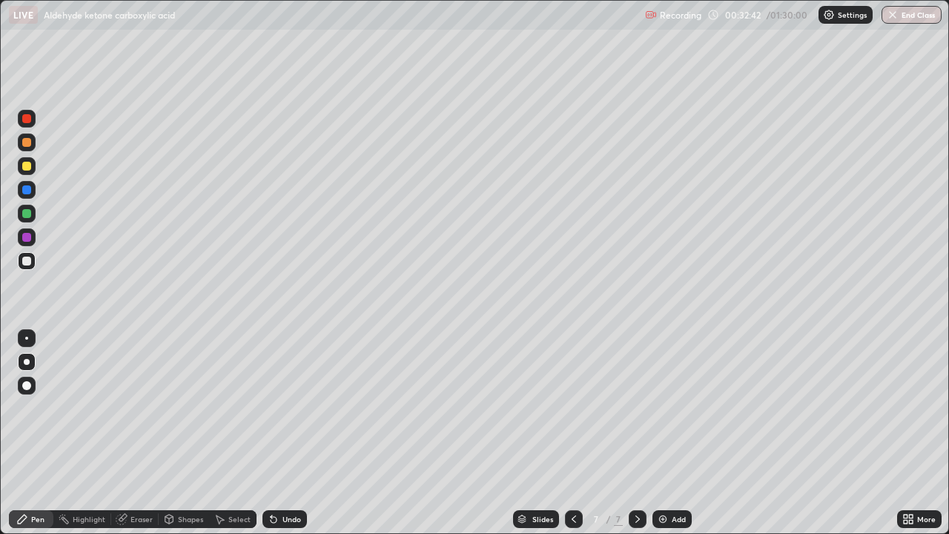
click at [28, 261] on div at bounding box center [26, 261] width 9 height 9
click at [24, 168] on div at bounding box center [26, 166] width 9 height 9
click at [674, 433] on div "Add" at bounding box center [679, 519] width 14 height 7
click at [29, 141] on div at bounding box center [26, 142] width 9 height 9
click at [27, 168] on div at bounding box center [26, 166] width 9 height 9
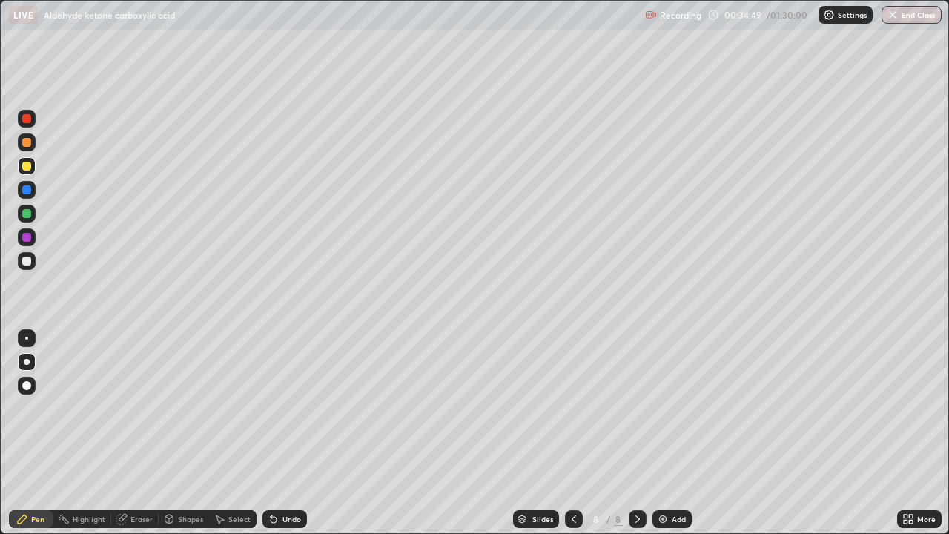
click at [271, 433] on icon at bounding box center [271, 516] width 1 height 1
click at [287, 433] on div "Undo" at bounding box center [292, 519] width 19 height 7
click at [283, 433] on div "Undo" at bounding box center [285, 519] width 45 height 18
click at [283, 433] on div "Undo" at bounding box center [292, 519] width 19 height 7
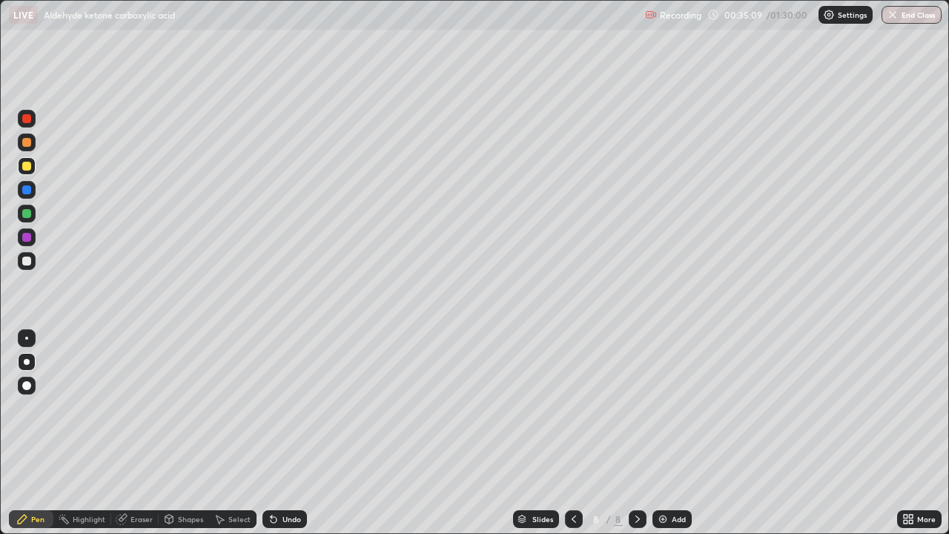
click at [283, 433] on div "Undo" at bounding box center [285, 519] width 45 height 18
click at [286, 433] on div "Undo" at bounding box center [285, 519] width 45 height 18
click at [287, 433] on div "Undo" at bounding box center [292, 519] width 19 height 7
click at [281, 433] on div "Undo" at bounding box center [285, 519] width 45 height 18
click at [27, 260] on div at bounding box center [26, 261] width 9 height 9
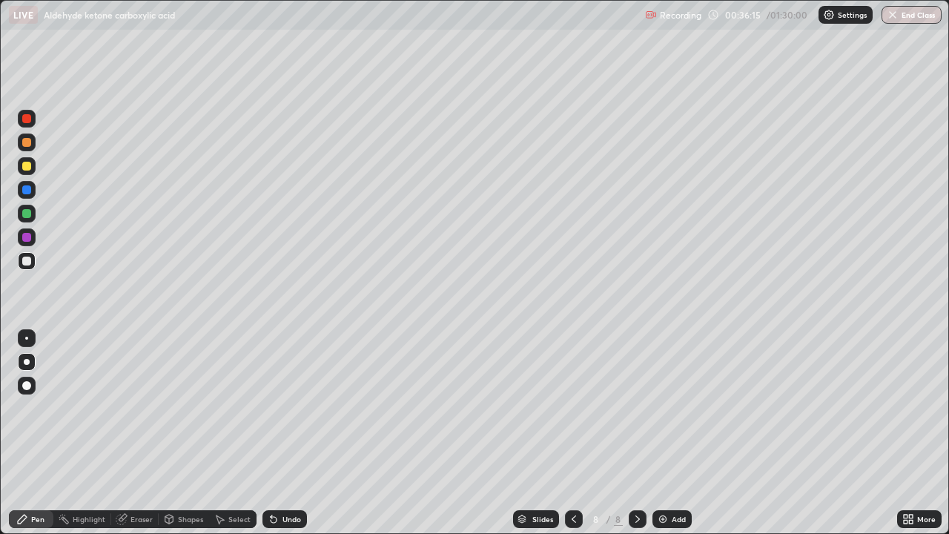
click at [32, 166] on div at bounding box center [27, 166] width 18 height 18
click at [23, 265] on div at bounding box center [27, 261] width 18 height 18
click at [33, 235] on div at bounding box center [27, 237] width 18 height 18
click at [29, 240] on div at bounding box center [26, 237] width 9 height 9
click at [30, 241] on div at bounding box center [26, 237] width 9 height 9
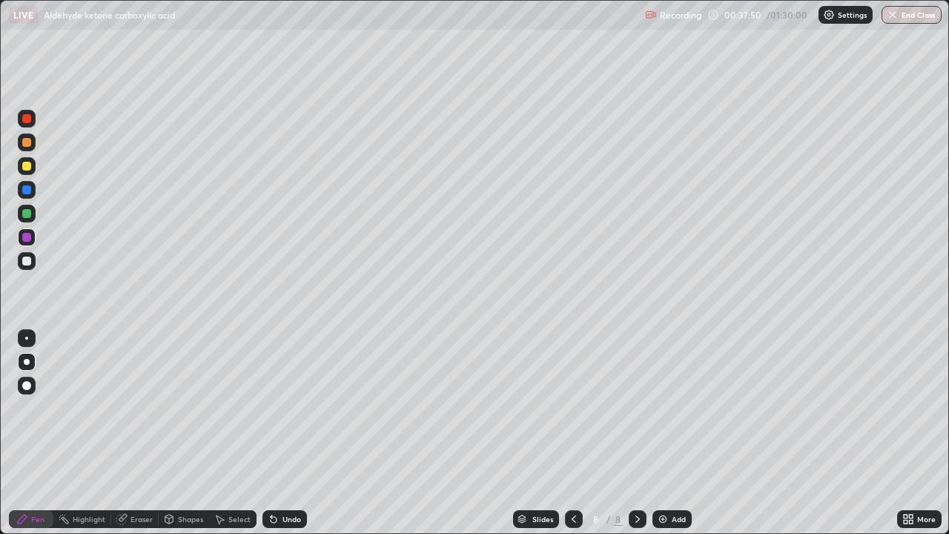
click at [27, 191] on div at bounding box center [26, 189] width 9 height 9
click at [24, 243] on div at bounding box center [27, 237] width 18 height 18
click at [23, 261] on div at bounding box center [26, 261] width 9 height 9
click at [23, 259] on div at bounding box center [26, 261] width 9 height 9
click at [28, 211] on div at bounding box center [26, 213] width 9 height 9
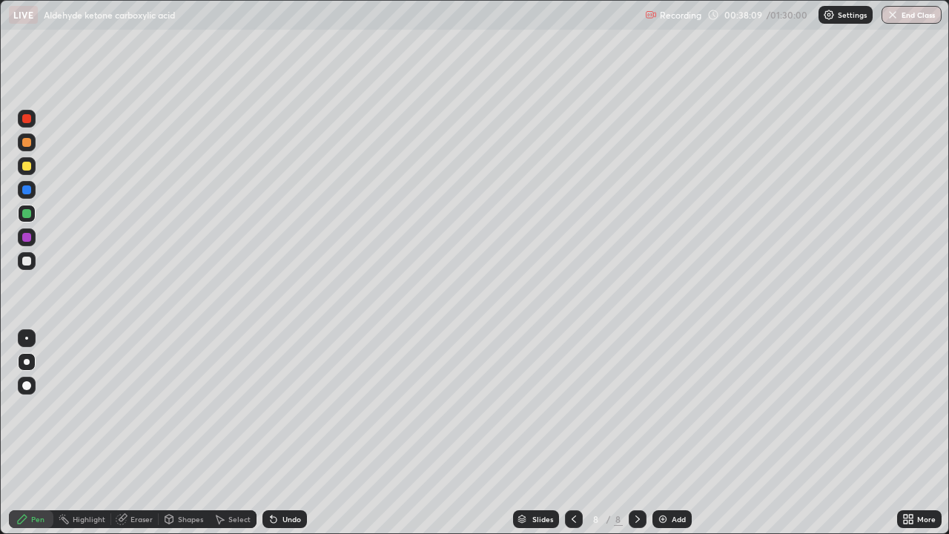
click at [28, 211] on div at bounding box center [26, 213] width 9 height 9
click at [669, 433] on div "Add" at bounding box center [672, 519] width 39 height 18
click at [23, 165] on div at bounding box center [26, 166] width 9 height 9
click at [27, 168] on div at bounding box center [26, 166] width 9 height 9
click at [27, 167] on div at bounding box center [26, 166] width 9 height 9
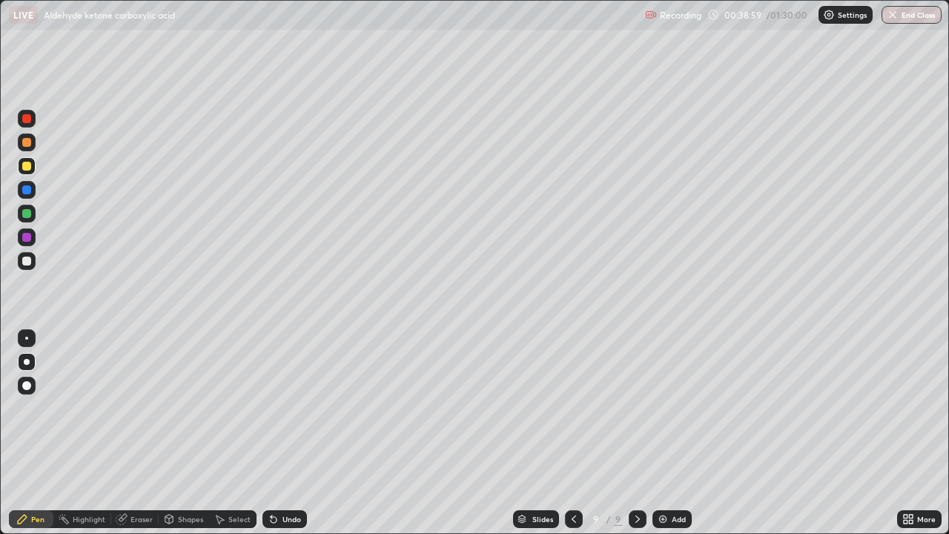
click at [24, 166] on div at bounding box center [26, 166] width 9 height 9
click at [283, 433] on div "Undo" at bounding box center [292, 519] width 19 height 7
click at [27, 265] on div at bounding box center [26, 261] width 9 height 9
click at [18, 255] on div at bounding box center [27, 261] width 18 height 18
click at [27, 207] on div at bounding box center [27, 214] width 18 height 18
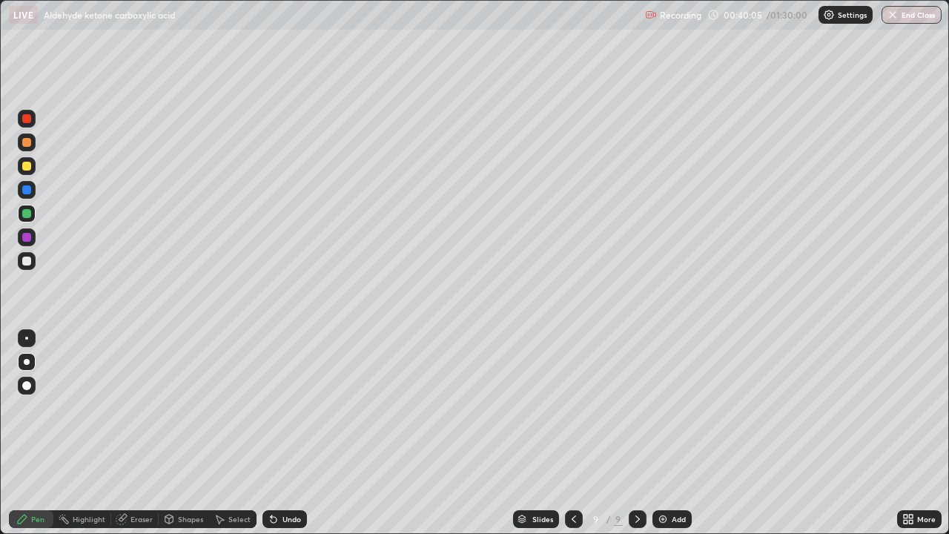
click at [27, 188] on div at bounding box center [26, 189] width 9 height 9
click at [27, 166] on div at bounding box center [26, 166] width 9 height 9
click at [33, 147] on div at bounding box center [27, 143] width 18 height 18
click at [24, 214] on div at bounding box center [26, 213] width 9 height 9
click at [26, 187] on div at bounding box center [26, 189] width 9 height 9
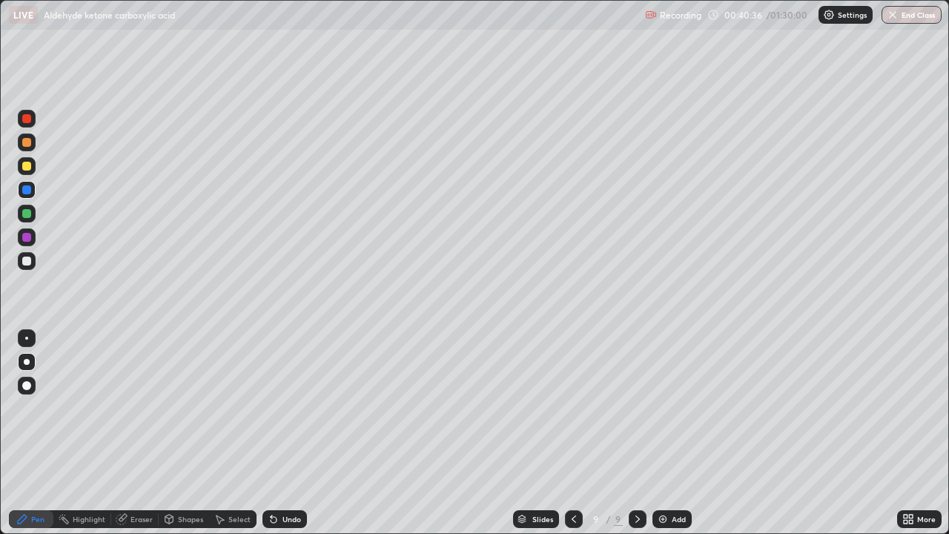
click at [25, 166] on div at bounding box center [26, 166] width 9 height 9
click at [21, 136] on div at bounding box center [27, 143] width 18 height 18
click at [99, 433] on div "Highlight" at bounding box center [89, 519] width 33 height 7
click at [133, 433] on div "Eraser" at bounding box center [134, 519] width 47 height 18
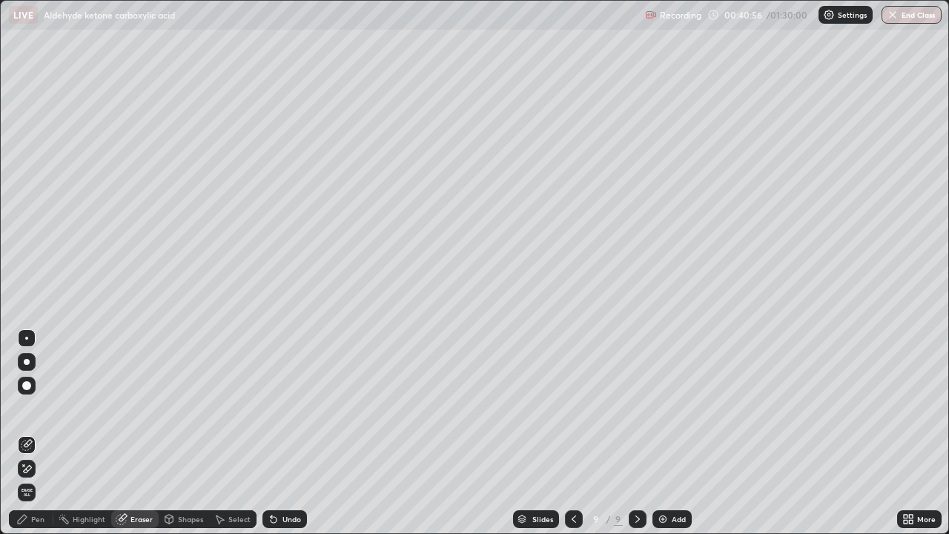
click at [27, 433] on icon at bounding box center [22, 519] width 12 height 12
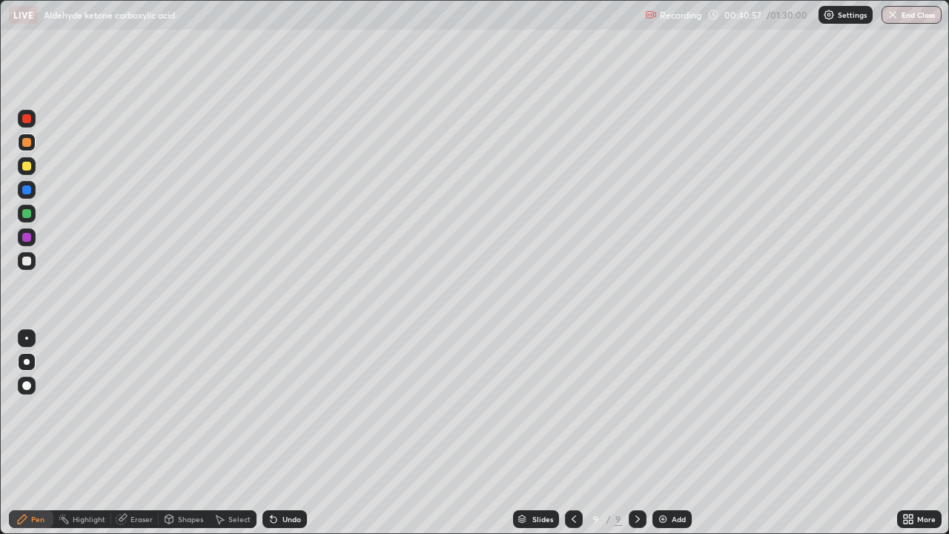
click at [31, 160] on div at bounding box center [27, 166] width 18 height 18
click at [125, 433] on icon at bounding box center [123, 517] width 8 height 7
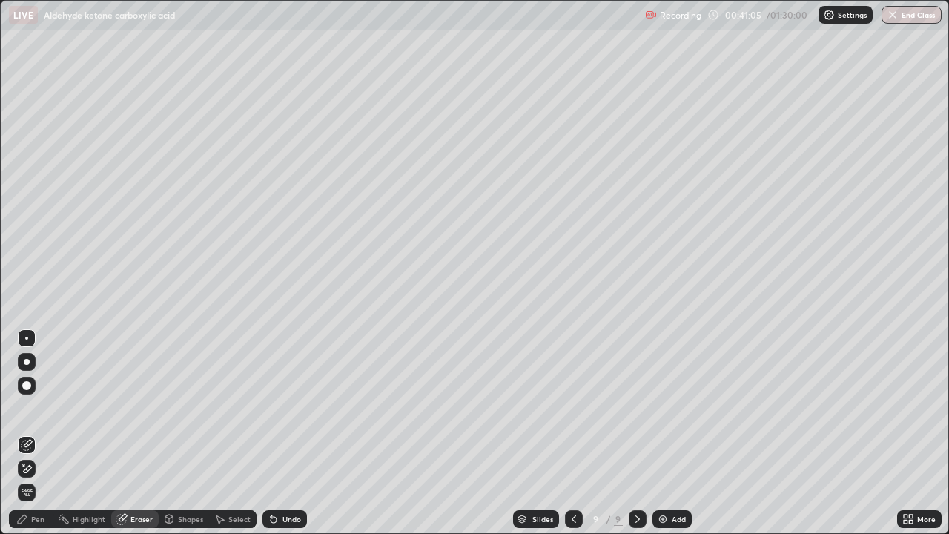
click at [39, 433] on div "Pen" at bounding box center [31, 519] width 45 height 18
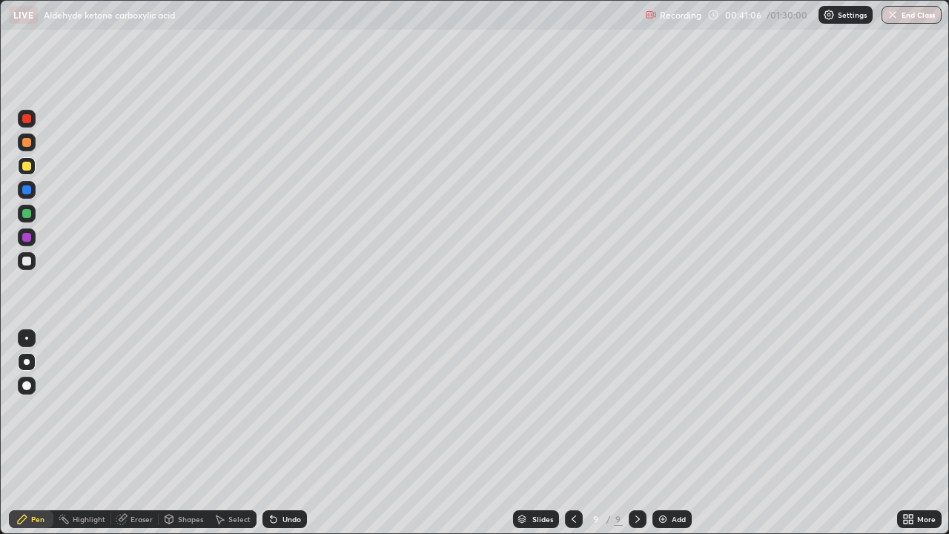
click at [32, 255] on div at bounding box center [27, 261] width 18 height 18
click at [28, 168] on div at bounding box center [26, 166] width 9 height 9
click at [25, 143] on div at bounding box center [26, 142] width 9 height 9
click at [28, 165] on div at bounding box center [26, 166] width 9 height 9
click at [28, 214] on div at bounding box center [26, 213] width 9 height 9
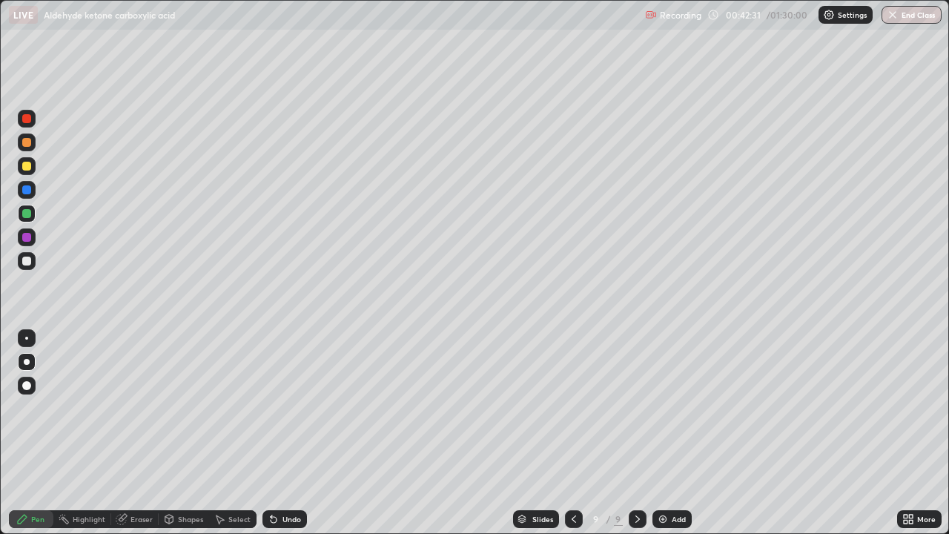
click at [30, 238] on div at bounding box center [26, 237] width 9 height 9
click at [30, 217] on div at bounding box center [26, 213] width 9 height 9
click at [30, 187] on div at bounding box center [26, 189] width 9 height 9
click at [26, 166] on div at bounding box center [26, 166] width 9 height 9
click at [33, 213] on div at bounding box center [27, 214] width 18 height 18
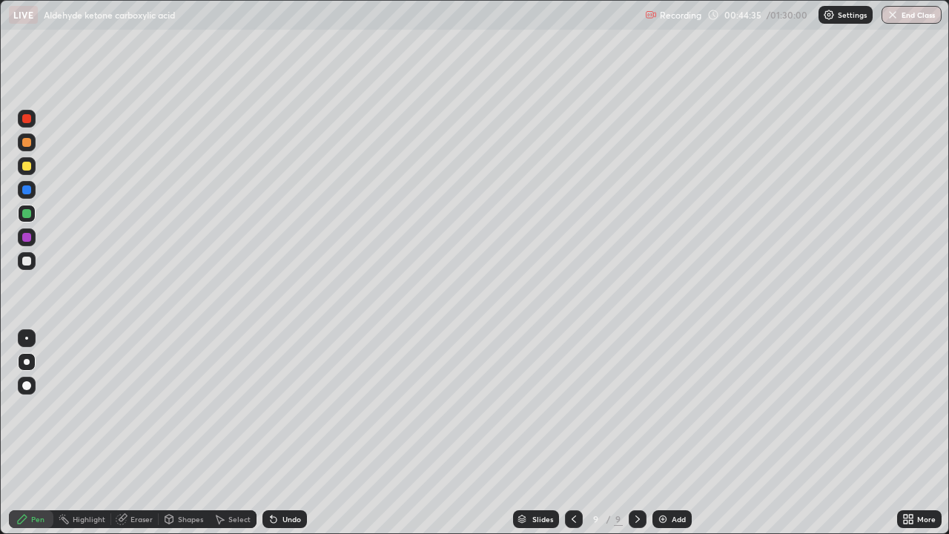
click at [29, 172] on div at bounding box center [27, 166] width 18 height 18
click at [28, 159] on div at bounding box center [27, 166] width 18 height 18
click at [657, 433] on img at bounding box center [663, 519] width 12 height 12
click at [32, 236] on div at bounding box center [27, 237] width 18 height 18
click at [24, 168] on div at bounding box center [26, 166] width 9 height 9
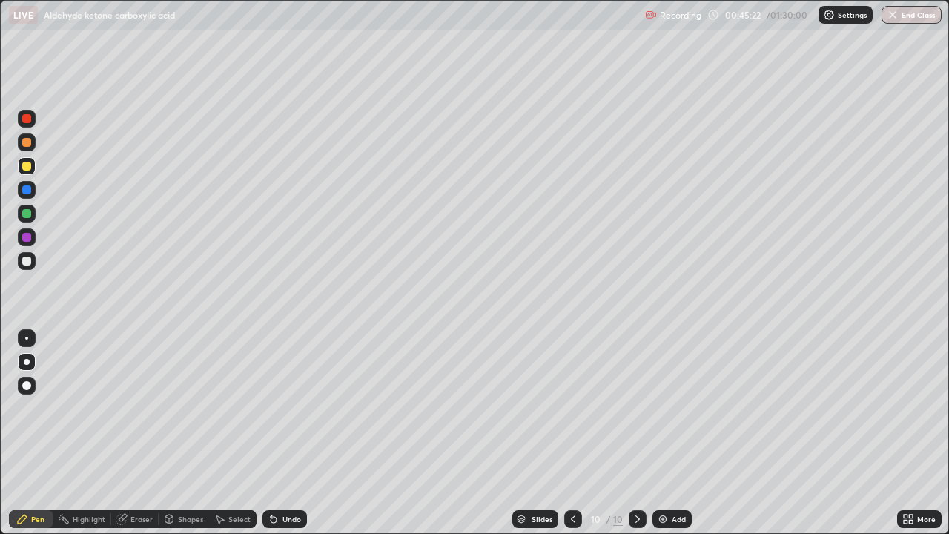
click at [26, 163] on div at bounding box center [26, 166] width 9 height 9
click at [271, 433] on icon at bounding box center [271, 516] width 1 height 1
click at [30, 188] on div at bounding box center [26, 189] width 9 height 9
click at [28, 190] on div at bounding box center [26, 189] width 9 height 9
click at [29, 168] on div at bounding box center [26, 166] width 9 height 9
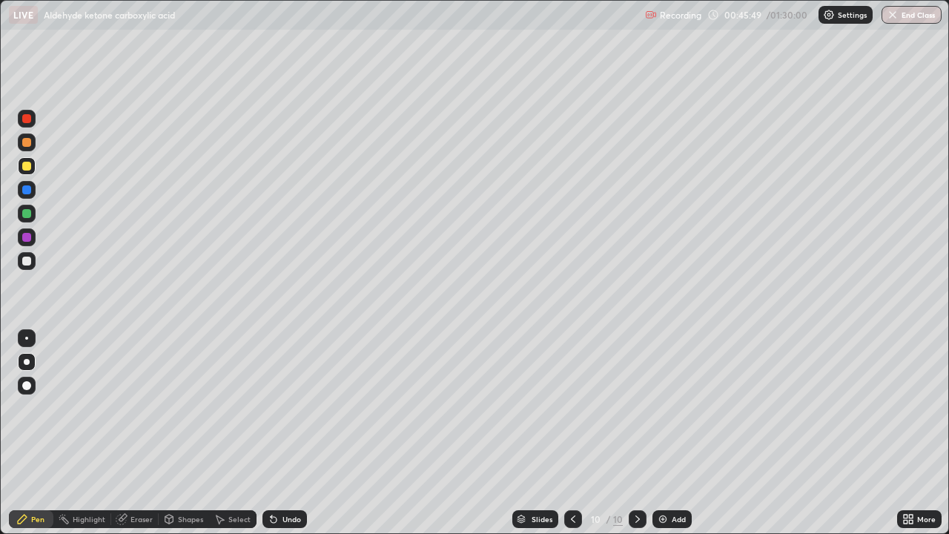
click at [28, 260] on div at bounding box center [26, 261] width 9 height 9
click at [29, 259] on div at bounding box center [26, 261] width 9 height 9
click at [27, 214] on div at bounding box center [26, 213] width 9 height 9
click at [26, 214] on div at bounding box center [26, 213] width 9 height 9
click at [27, 163] on div at bounding box center [26, 166] width 9 height 9
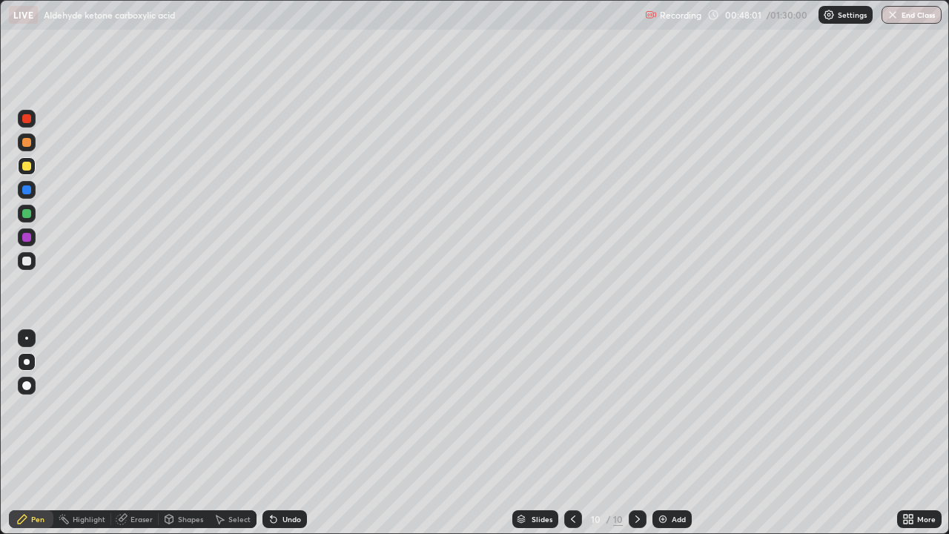
click at [670, 433] on div "Add" at bounding box center [672, 519] width 39 height 18
click at [32, 165] on div at bounding box center [27, 166] width 18 height 18
click at [288, 433] on div "Undo" at bounding box center [292, 519] width 19 height 7
click at [289, 433] on div "Undo" at bounding box center [285, 519] width 45 height 18
click at [295, 433] on div "Undo" at bounding box center [285, 519] width 45 height 18
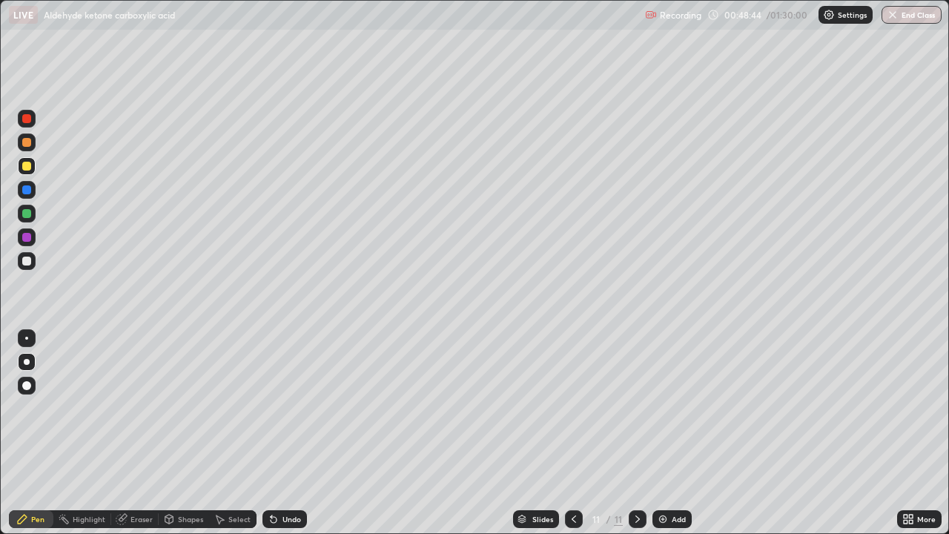
click at [142, 433] on div "Eraser" at bounding box center [142, 519] width 22 height 7
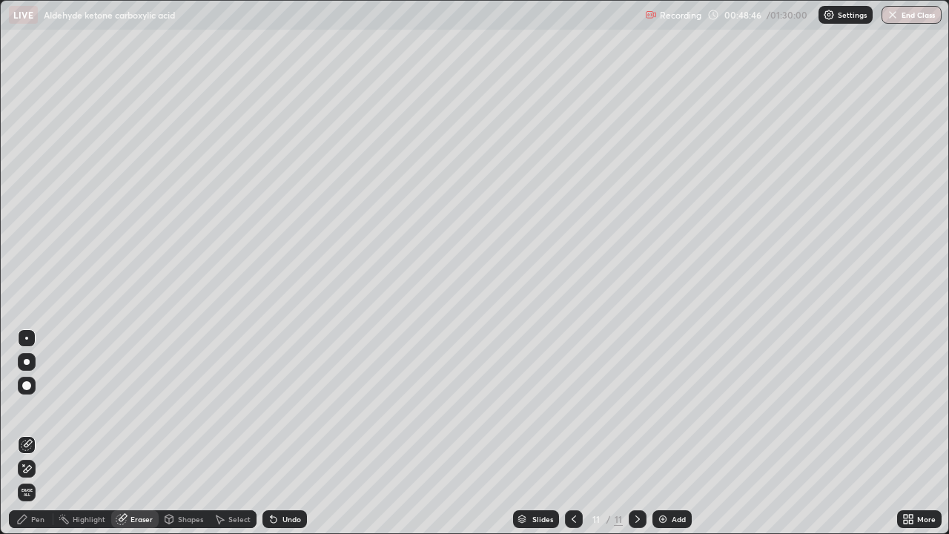
click at [39, 433] on div "Pen" at bounding box center [31, 519] width 45 height 18
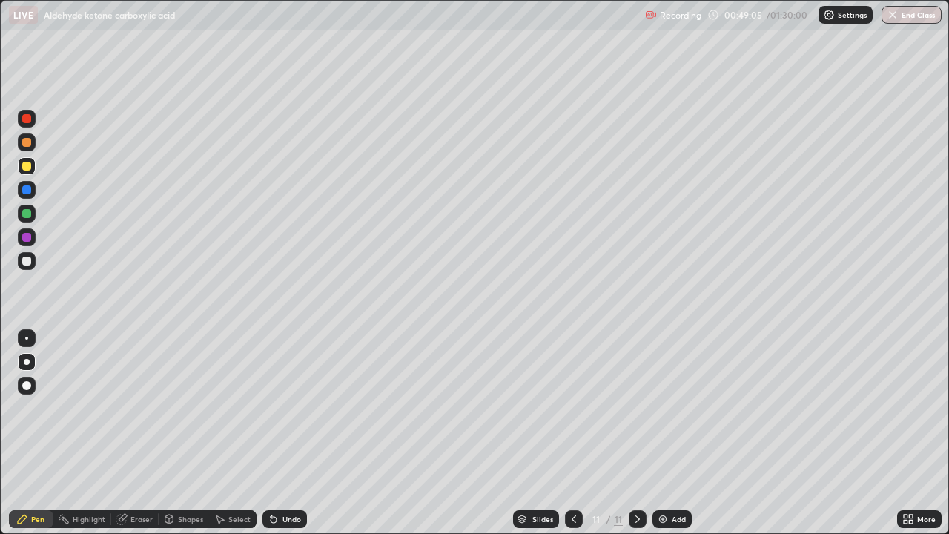
click at [28, 170] on div at bounding box center [26, 166] width 9 height 9
click at [28, 259] on div at bounding box center [26, 261] width 9 height 9
click at [574, 433] on div at bounding box center [574, 519] width 18 height 30
click at [635, 433] on div at bounding box center [638, 519] width 18 height 18
click at [22, 162] on div at bounding box center [27, 166] width 18 height 18
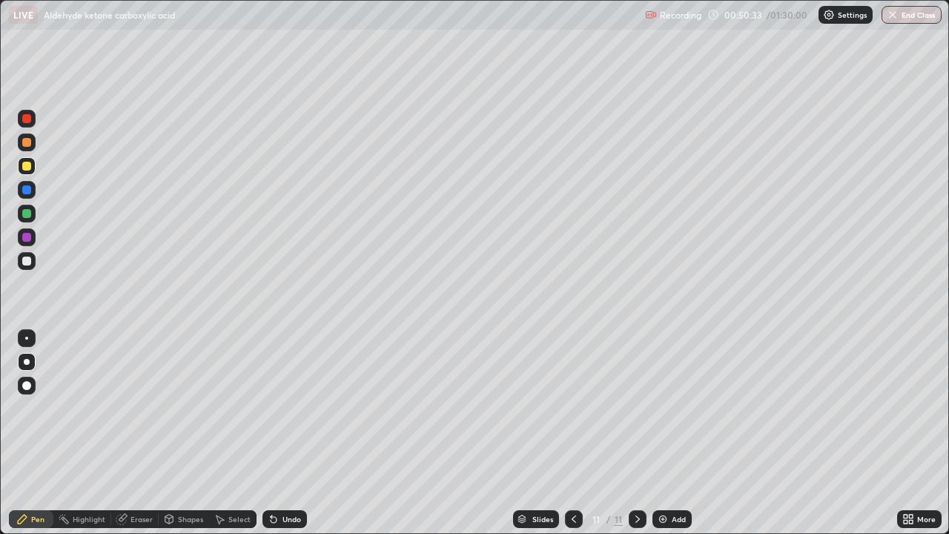
click at [27, 235] on div at bounding box center [26, 237] width 9 height 9
click at [285, 433] on div "Undo" at bounding box center [285, 519] width 45 height 18
click at [287, 433] on div "Undo" at bounding box center [292, 519] width 19 height 7
click at [26, 214] on div at bounding box center [26, 213] width 9 height 9
click at [290, 433] on div "Undo" at bounding box center [285, 519] width 45 height 18
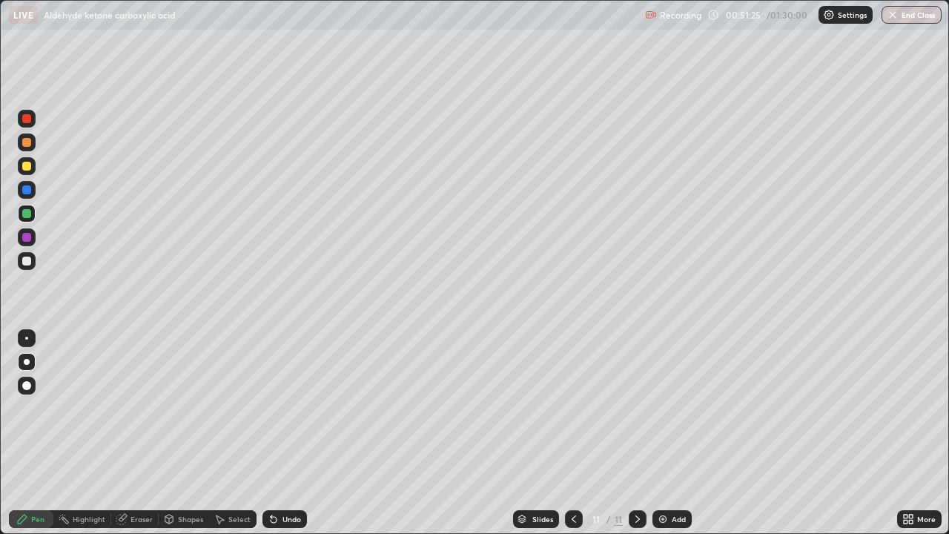
click at [285, 433] on div "Undo" at bounding box center [292, 519] width 19 height 7
click at [291, 433] on div "Undo" at bounding box center [292, 519] width 19 height 7
click at [297, 433] on div "Undo" at bounding box center [292, 519] width 19 height 7
click at [290, 433] on div "Undo" at bounding box center [292, 519] width 19 height 7
click at [27, 166] on div at bounding box center [26, 166] width 9 height 9
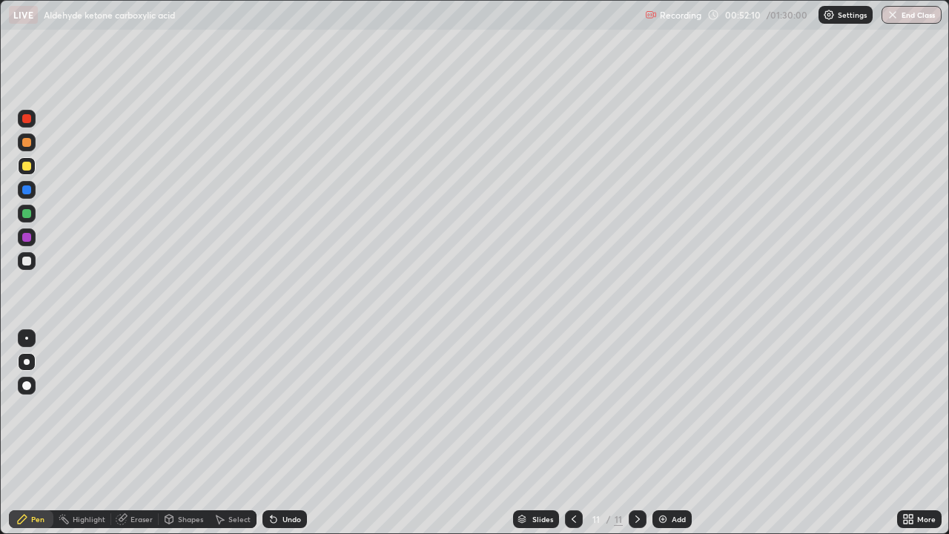
click at [33, 214] on div at bounding box center [27, 214] width 18 height 18
click at [28, 260] on div at bounding box center [26, 261] width 9 height 9
click at [685, 433] on div "Add" at bounding box center [672, 519] width 39 height 18
click at [30, 235] on div at bounding box center [26, 237] width 9 height 9
click at [271, 433] on icon at bounding box center [271, 516] width 1 height 1
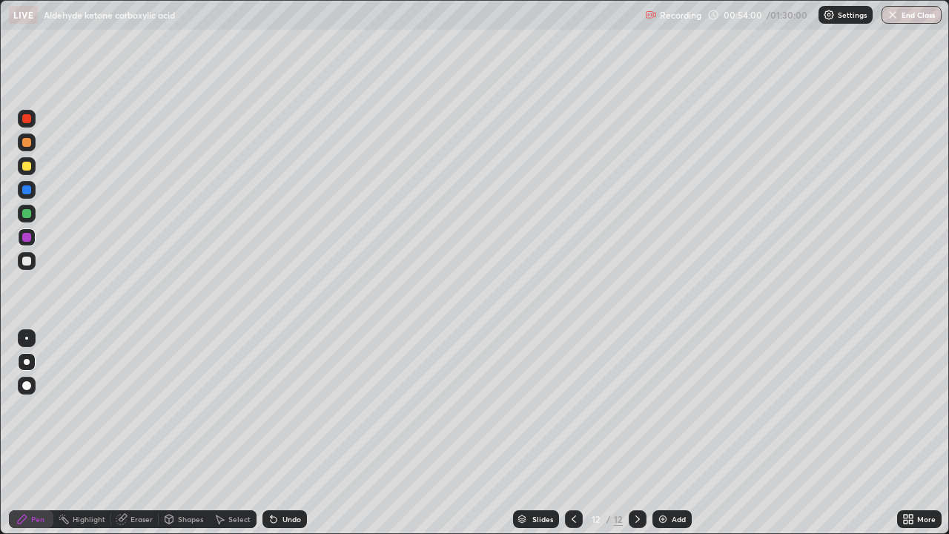
click at [279, 433] on div "Undo" at bounding box center [285, 519] width 45 height 18
click at [25, 170] on div at bounding box center [26, 166] width 9 height 9
click at [24, 166] on div at bounding box center [26, 166] width 9 height 9
click at [27, 140] on div at bounding box center [26, 142] width 9 height 9
click at [28, 143] on div at bounding box center [26, 142] width 9 height 9
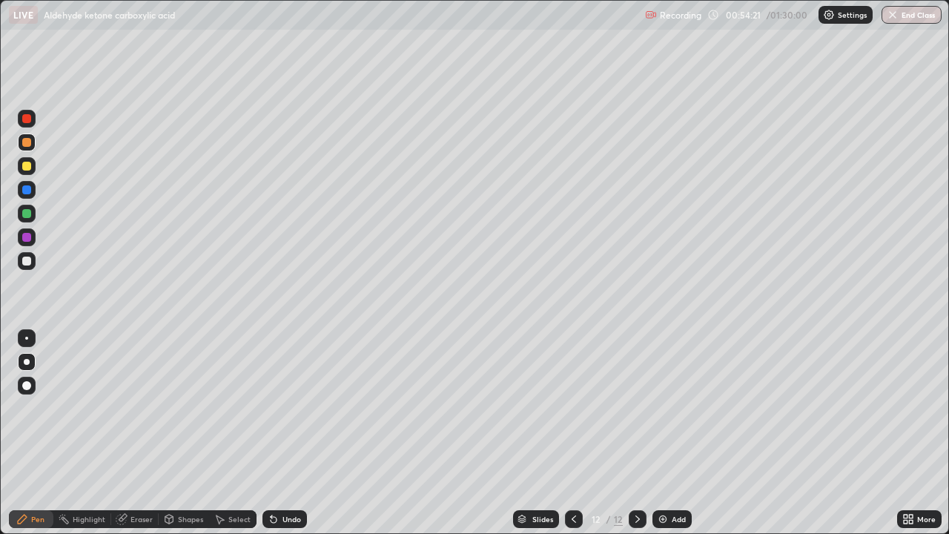
click at [29, 141] on div at bounding box center [26, 142] width 9 height 9
click at [29, 162] on div at bounding box center [26, 166] width 9 height 9
click at [27, 167] on div at bounding box center [26, 166] width 9 height 9
click at [24, 167] on div at bounding box center [26, 166] width 9 height 9
click at [29, 235] on div at bounding box center [26, 237] width 9 height 9
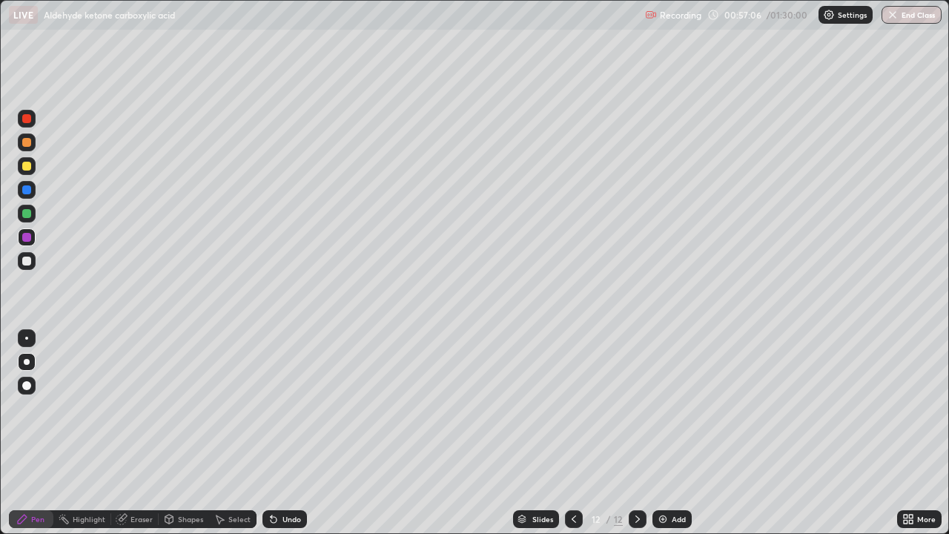
click at [27, 237] on div at bounding box center [26, 237] width 9 height 9
click at [29, 234] on div at bounding box center [26, 237] width 9 height 9
click at [291, 433] on div "Undo" at bounding box center [285, 519] width 45 height 18
click at [27, 259] on div at bounding box center [26, 261] width 9 height 9
click at [25, 260] on div at bounding box center [26, 261] width 9 height 9
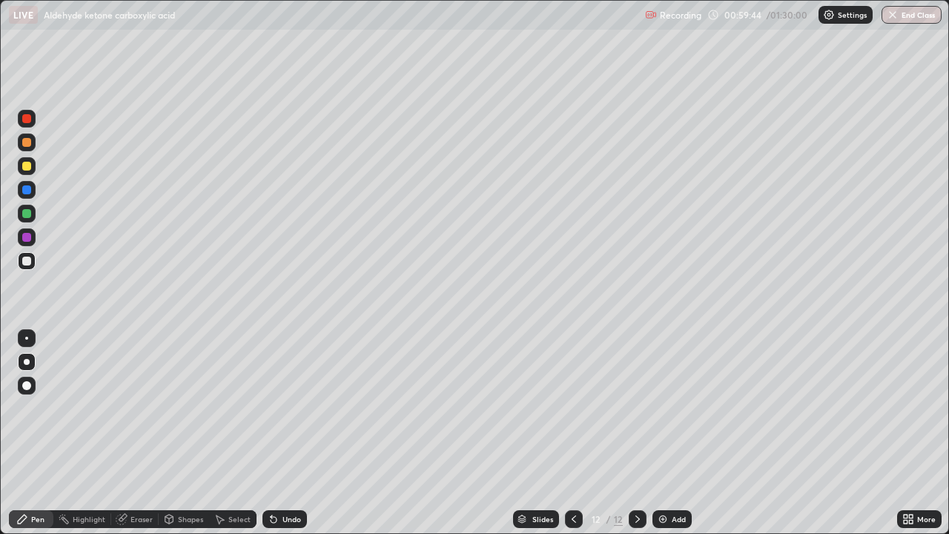
click at [679, 433] on div "Add" at bounding box center [679, 519] width 14 height 7
click at [30, 165] on div at bounding box center [26, 166] width 9 height 9
click at [29, 170] on div at bounding box center [26, 166] width 9 height 9
click at [27, 186] on div at bounding box center [26, 189] width 9 height 9
click at [28, 167] on div at bounding box center [26, 166] width 9 height 9
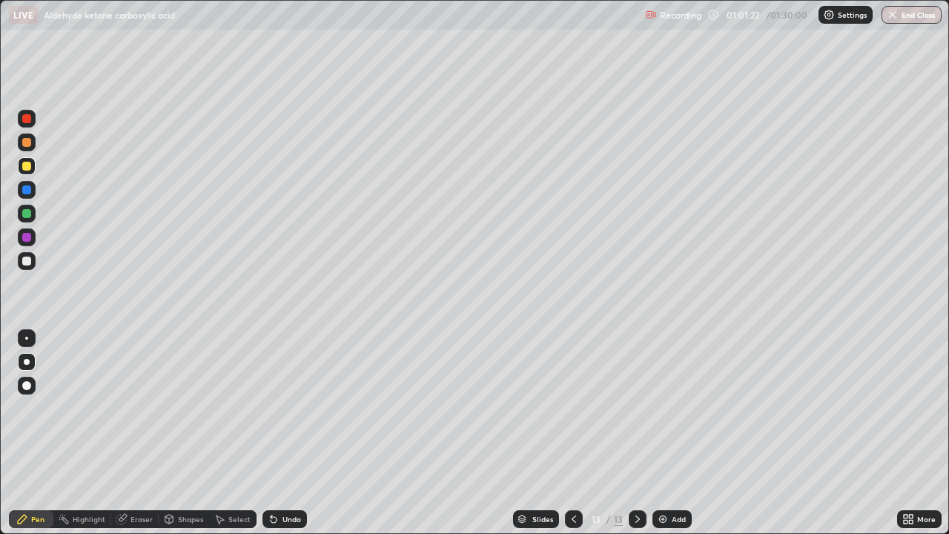
click at [29, 165] on div at bounding box center [26, 166] width 9 height 9
click at [665, 433] on img at bounding box center [663, 519] width 12 height 12
click at [26, 165] on div at bounding box center [26, 166] width 9 height 9
click at [28, 190] on div at bounding box center [26, 189] width 9 height 9
click at [279, 433] on div "Undo" at bounding box center [285, 519] width 45 height 18
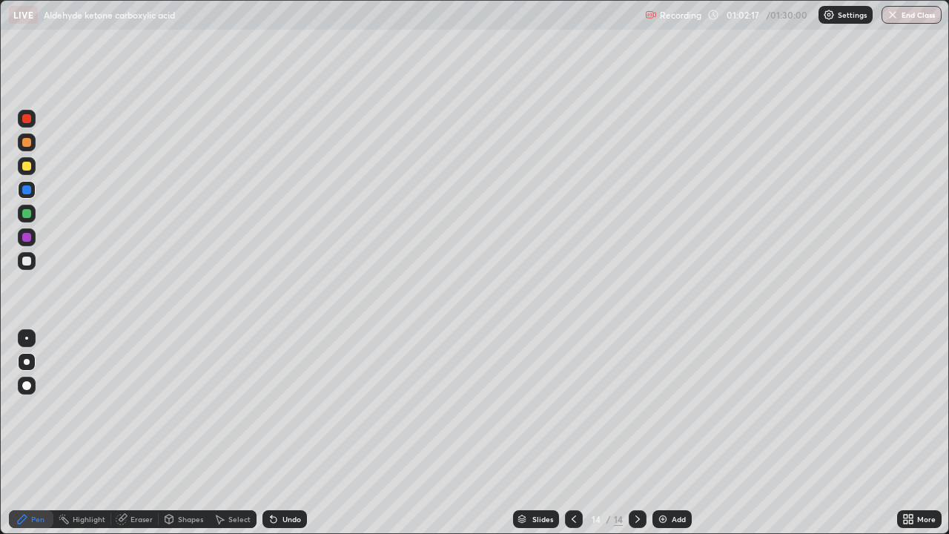
click at [287, 433] on div "Undo" at bounding box center [285, 519] width 45 height 18
click at [24, 165] on div at bounding box center [26, 166] width 9 height 9
click at [298, 433] on div "Undo" at bounding box center [292, 519] width 19 height 7
click at [30, 260] on div at bounding box center [26, 261] width 9 height 9
click at [27, 261] on div at bounding box center [26, 261] width 9 height 9
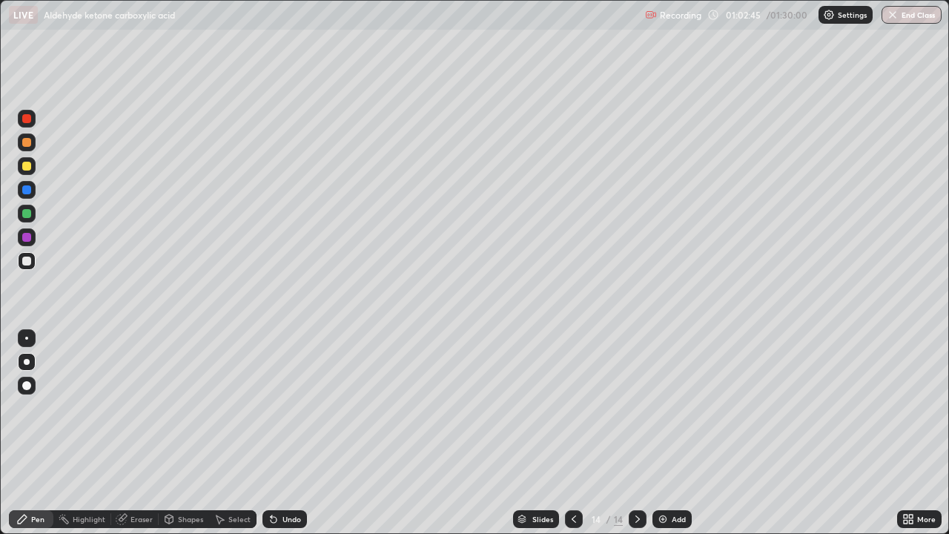
click at [27, 259] on div at bounding box center [26, 261] width 9 height 9
click at [25, 167] on div at bounding box center [26, 166] width 9 height 9
click at [24, 239] on div at bounding box center [26, 237] width 9 height 9
click at [27, 240] on div at bounding box center [26, 237] width 9 height 9
click at [28, 260] on div at bounding box center [26, 261] width 9 height 9
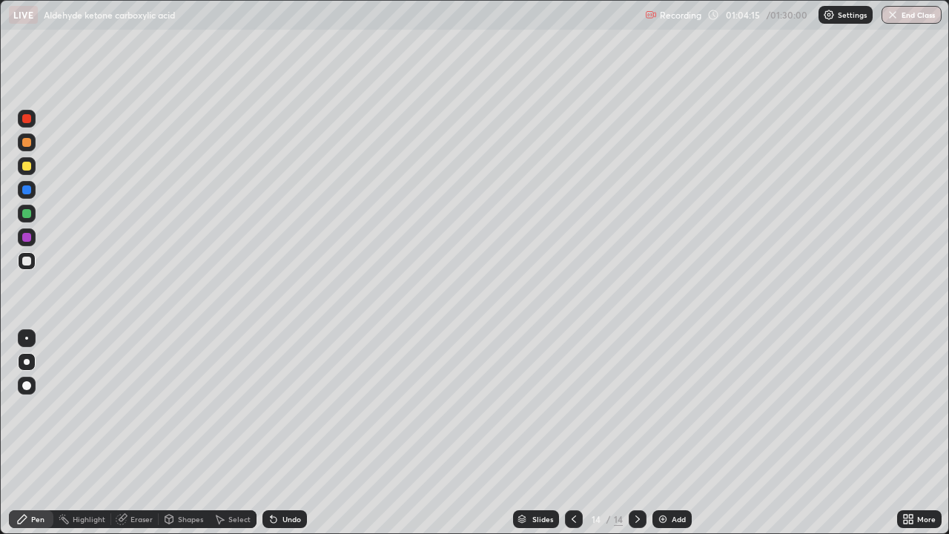
click at [291, 433] on div "Undo" at bounding box center [292, 519] width 19 height 7
click at [294, 433] on div "Undo" at bounding box center [285, 519] width 45 height 18
click at [292, 433] on div "Undo" at bounding box center [285, 519] width 45 height 18
click at [283, 433] on div "Undo" at bounding box center [292, 519] width 19 height 7
click at [674, 433] on div "Add" at bounding box center [679, 519] width 14 height 7
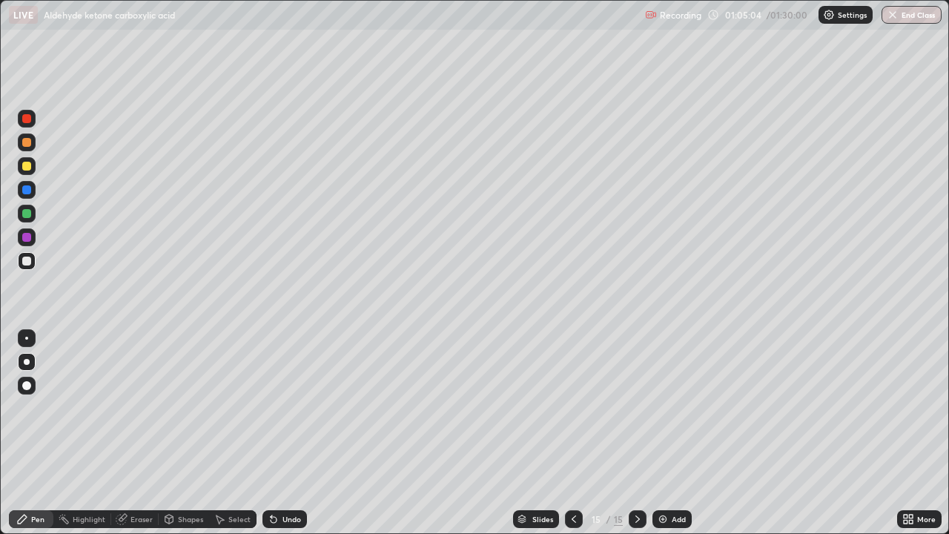
click at [27, 167] on div at bounding box center [26, 166] width 9 height 9
click at [26, 187] on div at bounding box center [26, 189] width 9 height 9
click at [296, 433] on div "Undo" at bounding box center [292, 519] width 19 height 7
click at [288, 433] on div "Undo" at bounding box center [292, 519] width 19 height 7
click at [286, 433] on div "Undo" at bounding box center [292, 519] width 19 height 7
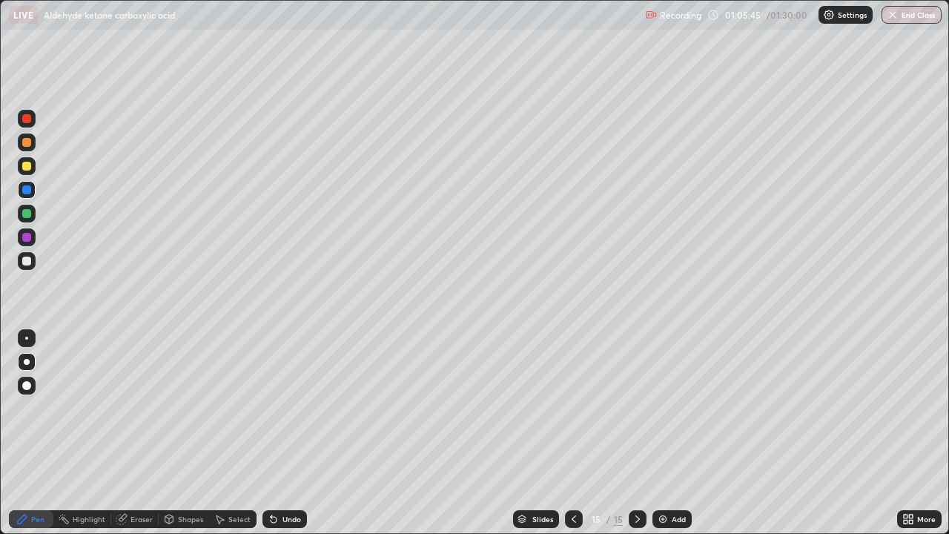
click at [24, 163] on div at bounding box center [26, 166] width 9 height 9
click at [25, 165] on div at bounding box center [26, 166] width 9 height 9
click at [30, 163] on div at bounding box center [26, 166] width 9 height 9
click at [27, 165] on div at bounding box center [26, 166] width 9 height 9
click at [277, 433] on div "Undo" at bounding box center [285, 519] width 45 height 18
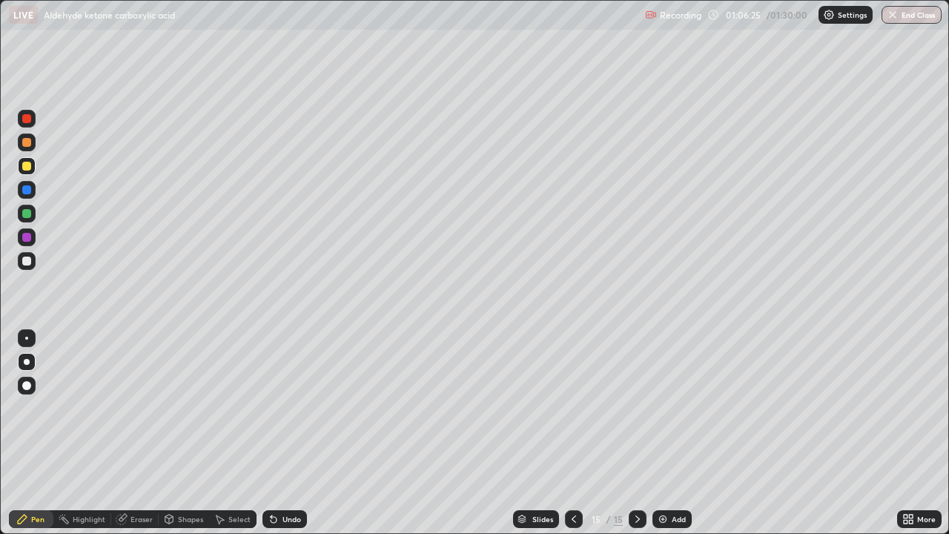
click at [280, 433] on div "Undo" at bounding box center [285, 519] width 45 height 18
click at [282, 433] on div "Undo" at bounding box center [285, 519] width 45 height 18
click at [283, 433] on div "Undo" at bounding box center [285, 519] width 45 height 18
click at [286, 433] on div "Undo" at bounding box center [285, 519] width 45 height 18
click at [291, 433] on div "Undo" at bounding box center [292, 519] width 19 height 7
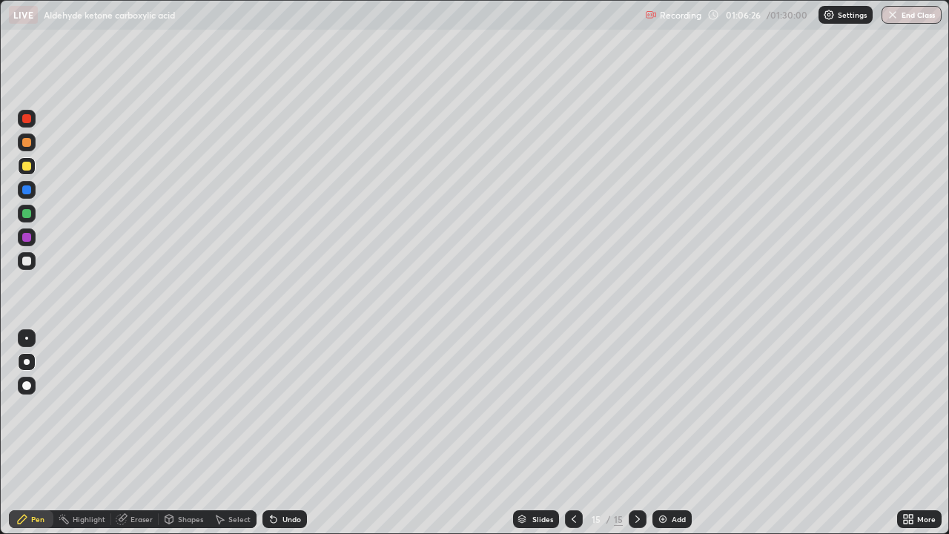
click at [284, 433] on div "Undo" at bounding box center [292, 519] width 19 height 7
click at [27, 167] on div at bounding box center [26, 166] width 9 height 9
click at [33, 165] on div at bounding box center [27, 166] width 18 height 18
click at [27, 229] on div at bounding box center [27, 237] width 18 height 18
click at [28, 215] on div at bounding box center [26, 213] width 9 height 9
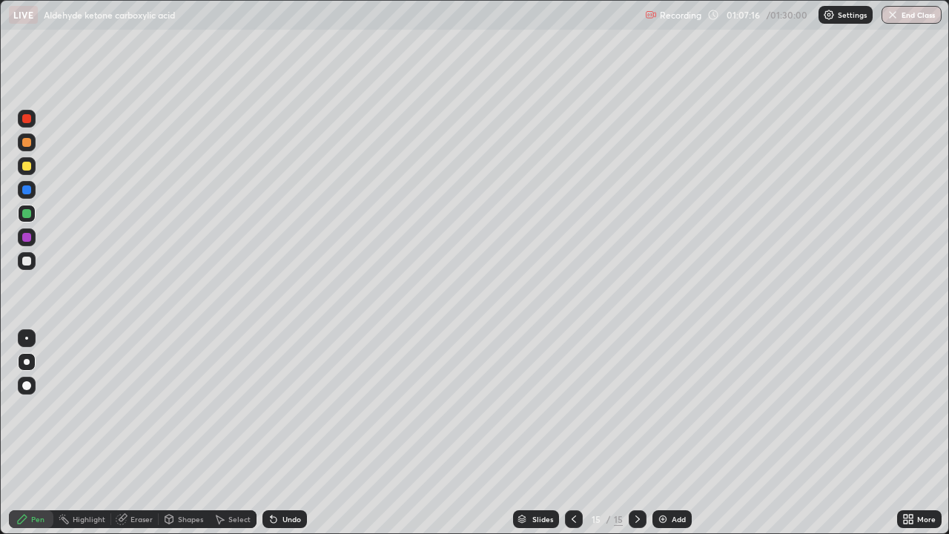
click at [93, 433] on div "Highlight" at bounding box center [89, 519] width 33 height 7
click at [32, 237] on div at bounding box center [27, 237] width 18 height 18
click at [41, 433] on div "Pen" at bounding box center [31, 519] width 45 height 18
click at [27, 213] on div at bounding box center [26, 213] width 9 height 9
click at [672, 433] on div "Add" at bounding box center [679, 519] width 14 height 7
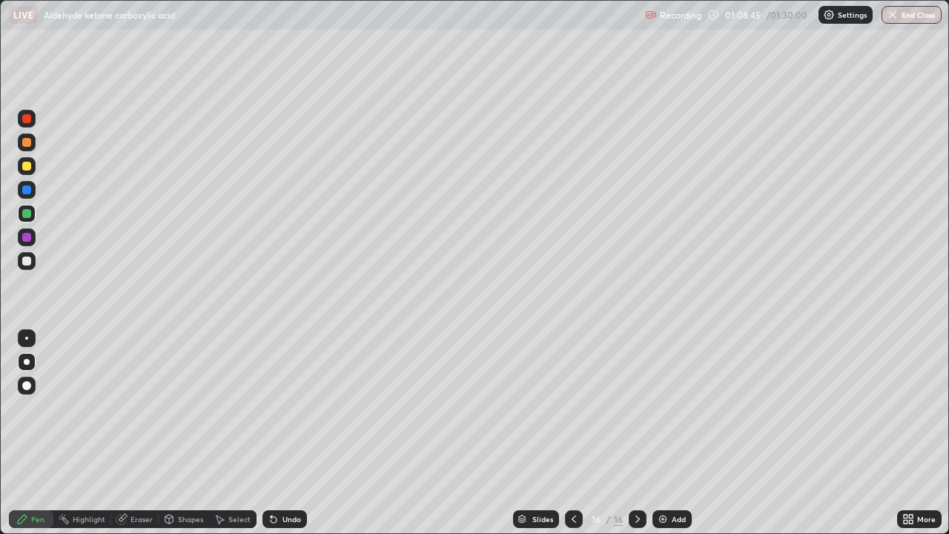
click at [33, 163] on div at bounding box center [27, 166] width 18 height 18
click at [577, 433] on icon at bounding box center [574, 519] width 12 height 12
click at [635, 433] on div at bounding box center [638, 519] width 18 height 18
click at [283, 433] on div "Undo" at bounding box center [285, 519] width 45 height 18
click at [287, 433] on div "Undo" at bounding box center [292, 519] width 19 height 7
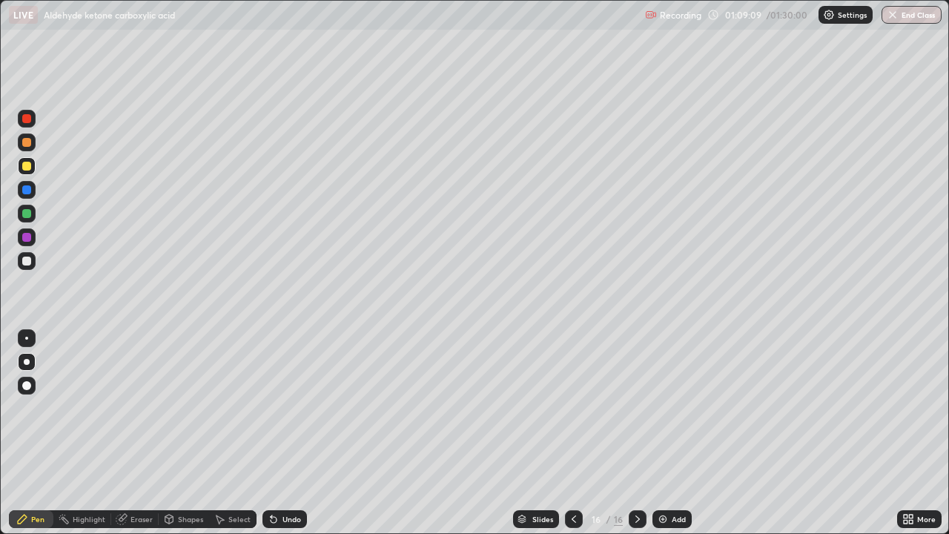
click at [283, 433] on div "Undo" at bounding box center [292, 519] width 19 height 7
click at [277, 433] on div "Undo" at bounding box center [285, 519] width 45 height 18
click at [283, 433] on div "Undo" at bounding box center [292, 519] width 19 height 7
click at [279, 433] on div "Undo" at bounding box center [285, 519] width 45 height 18
click at [277, 433] on div "Undo" at bounding box center [285, 519] width 45 height 18
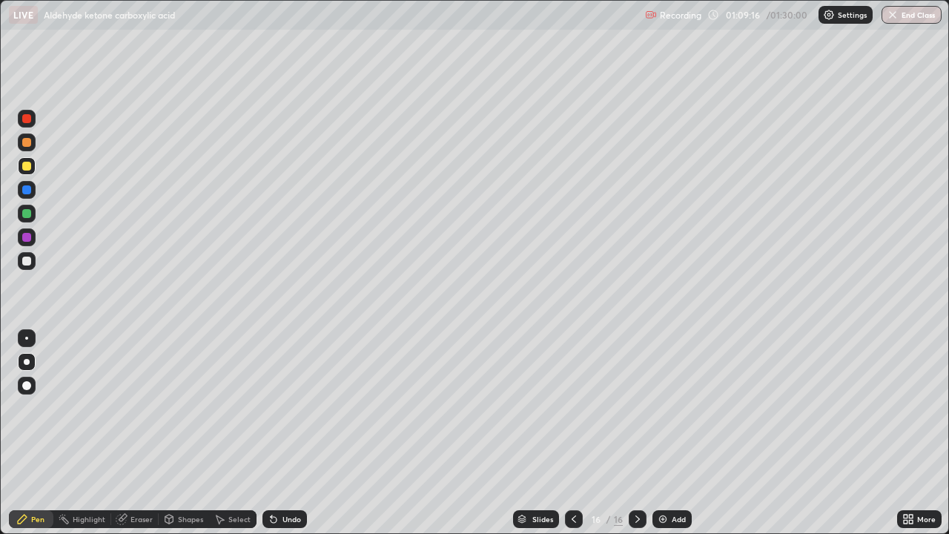
click at [30, 206] on div at bounding box center [27, 214] width 18 height 18
click at [677, 433] on div "Add" at bounding box center [672, 519] width 39 height 18
click at [30, 169] on div at bounding box center [26, 166] width 9 height 9
click at [27, 260] on div at bounding box center [26, 261] width 9 height 9
click at [289, 433] on div "Undo" at bounding box center [285, 519] width 45 height 18
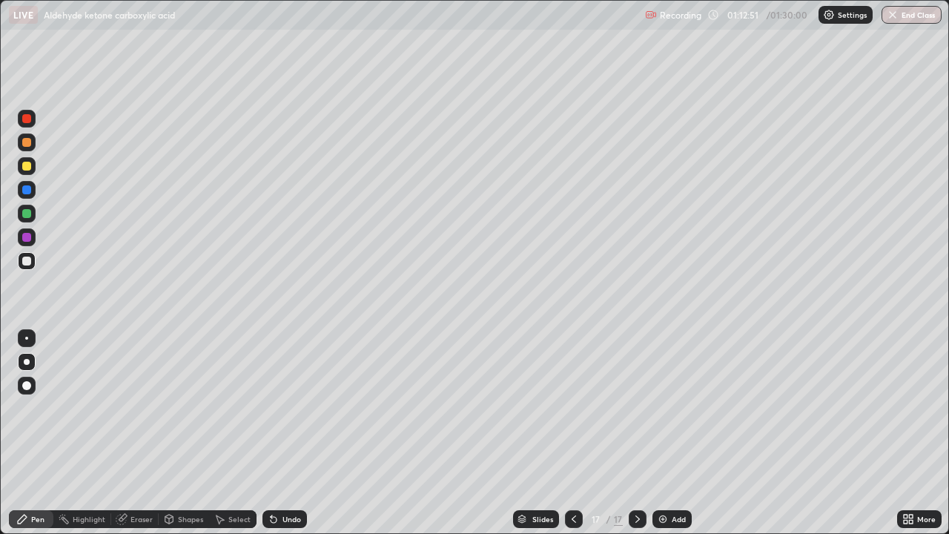
click at [294, 433] on div "Undo" at bounding box center [292, 519] width 19 height 7
click at [295, 433] on div "Undo" at bounding box center [285, 519] width 45 height 18
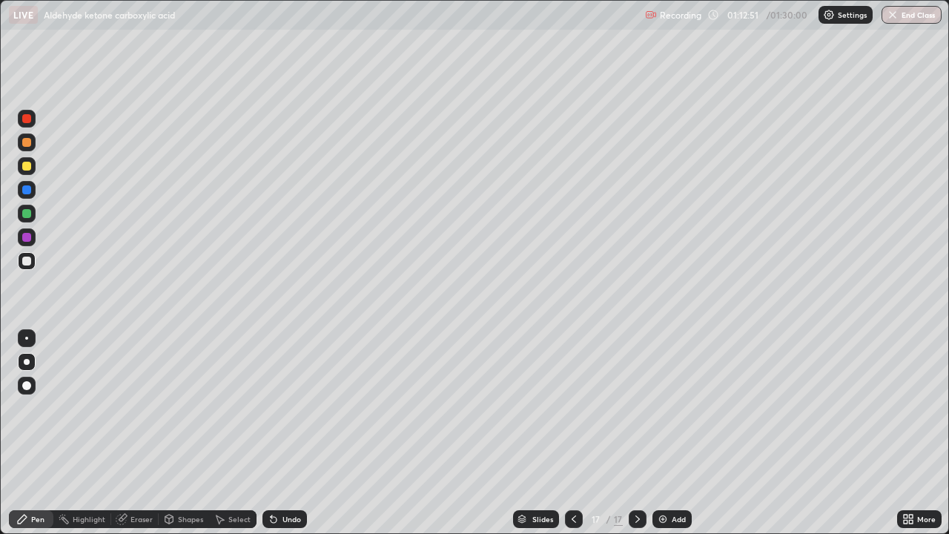
click at [300, 433] on div "Undo" at bounding box center [285, 519] width 45 height 18
click at [32, 261] on div at bounding box center [27, 261] width 18 height 18
click at [285, 433] on div "Undo" at bounding box center [292, 519] width 19 height 7
click at [283, 433] on div "Undo" at bounding box center [292, 519] width 19 height 7
click at [292, 433] on div "Undo" at bounding box center [292, 519] width 19 height 7
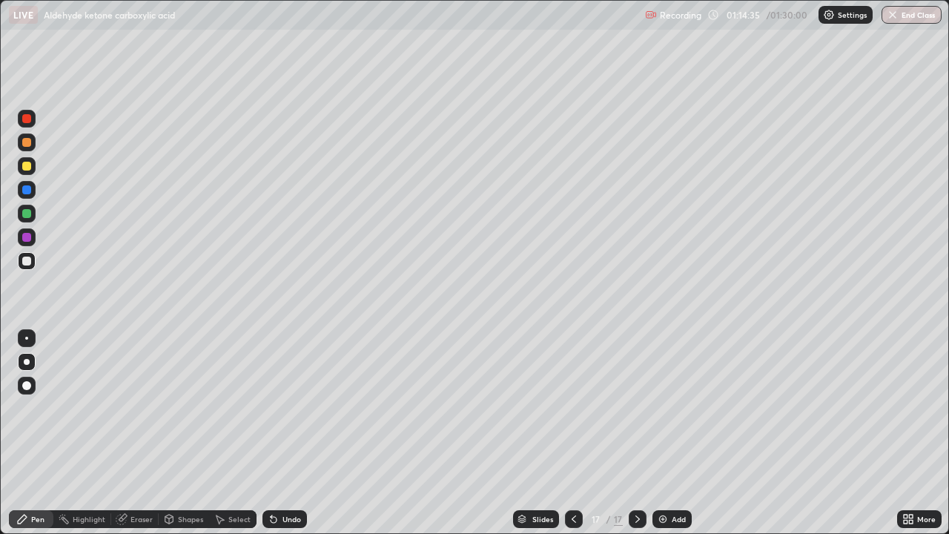
click at [27, 238] on div at bounding box center [26, 237] width 9 height 9
click at [280, 433] on div "Undo" at bounding box center [285, 519] width 45 height 18
click at [25, 217] on div at bounding box center [26, 213] width 9 height 9
click at [30, 188] on div at bounding box center [26, 189] width 9 height 9
click at [28, 162] on div at bounding box center [26, 166] width 9 height 9
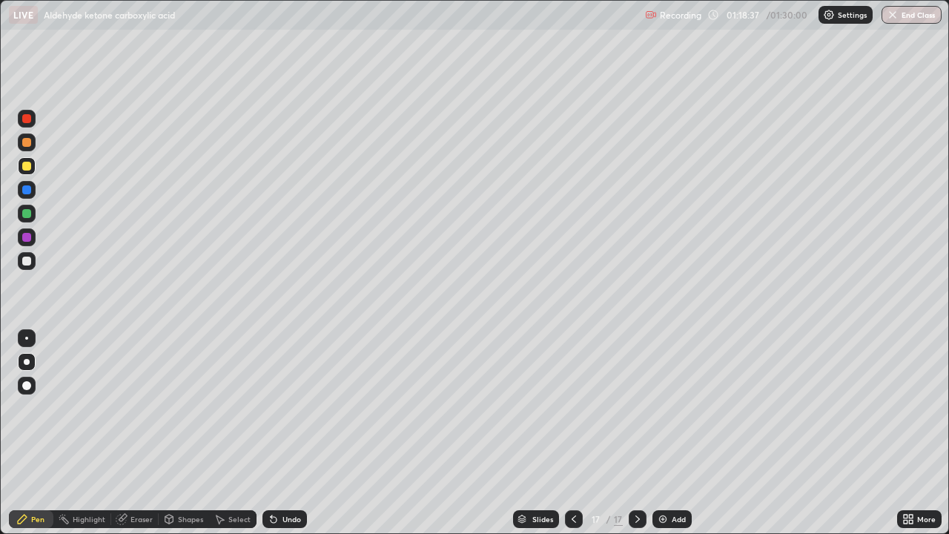
click at [673, 433] on div "Add" at bounding box center [679, 519] width 14 height 7
click at [24, 239] on div at bounding box center [26, 237] width 9 height 9
click at [27, 236] on div at bounding box center [26, 237] width 9 height 9
click at [33, 165] on div at bounding box center [27, 166] width 18 height 18
click at [25, 169] on div at bounding box center [26, 166] width 9 height 9
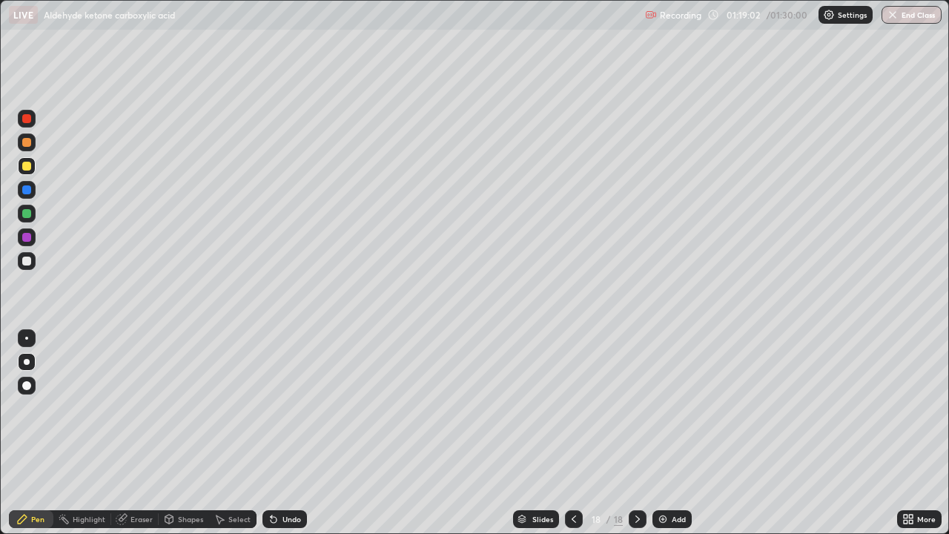
click at [25, 168] on div at bounding box center [26, 166] width 9 height 9
click at [23, 167] on div at bounding box center [26, 166] width 9 height 9
click at [27, 213] on div at bounding box center [26, 213] width 9 height 9
click at [295, 433] on div "Undo" at bounding box center [285, 519] width 45 height 18
click at [297, 433] on div "Undo" at bounding box center [292, 519] width 19 height 7
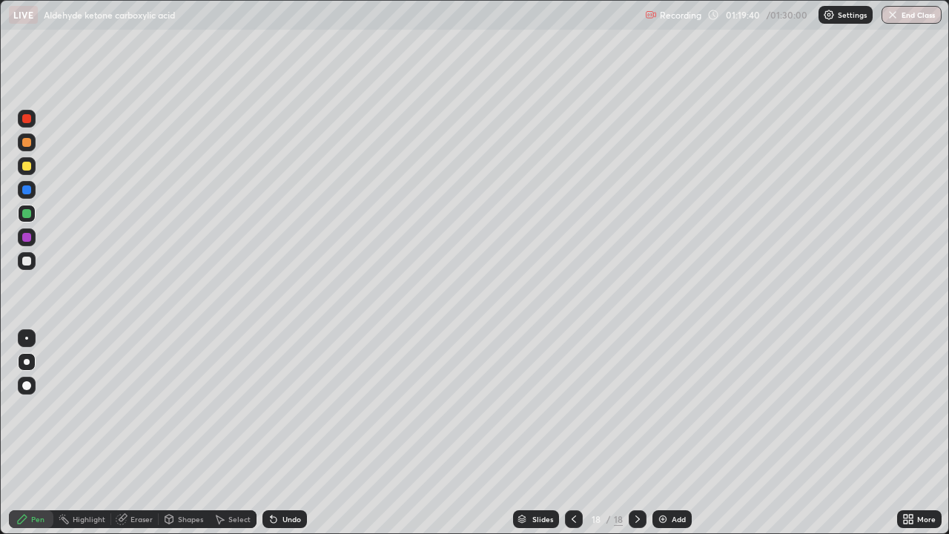
click at [289, 433] on div "Undo" at bounding box center [292, 519] width 19 height 7
click at [286, 433] on div "Undo" at bounding box center [292, 519] width 19 height 7
click at [283, 433] on div "Undo" at bounding box center [292, 519] width 19 height 7
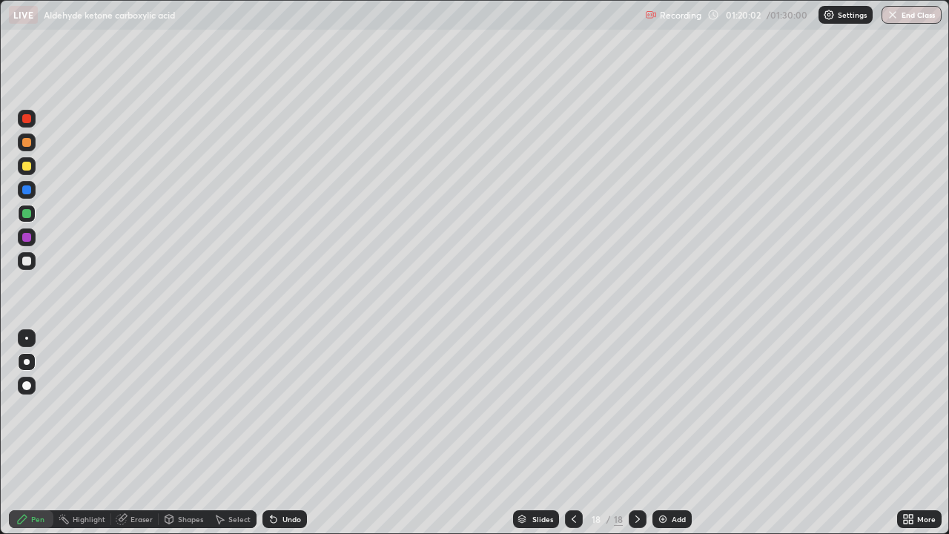
click at [27, 261] on div at bounding box center [26, 261] width 9 height 9
click at [25, 142] on div at bounding box center [26, 142] width 9 height 9
click at [27, 261] on div at bounding box center [26, 261] width 9 height 9
click at [28, 263] on div at bounding box center [26, 261] width 9 height 9
click at [32, 260] on div at bounding box center [27, 261] width 18 height 18
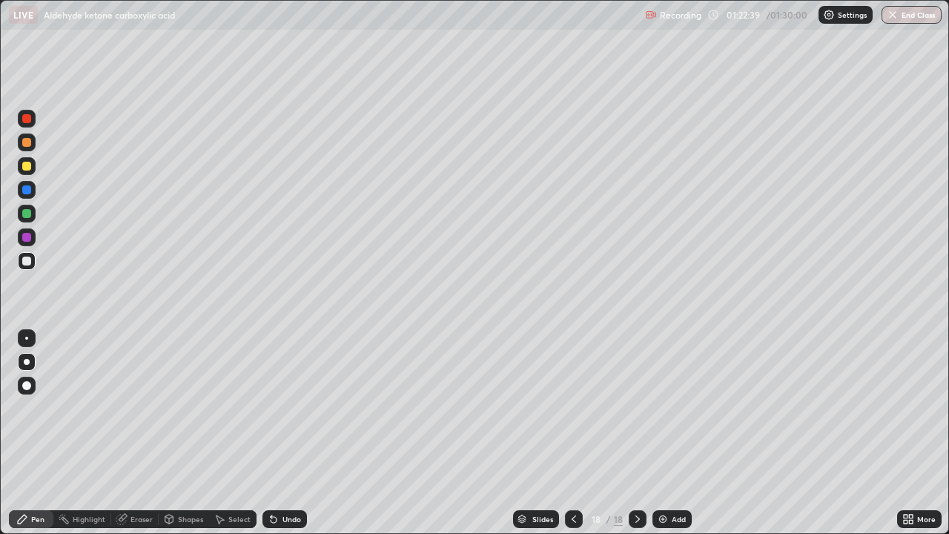
click at [27, 214] on div at bounding box center [26, 213] width 9 height 9
click at [27, 215] on div at bounding box center [26, 213] width 9 height 9
click at [291, 433] on div "Undo" at bounding box center [292, 519] width 19 height 7
click at [293, 433] on div "Undo" at bounding box center [285, 519] width 45 height 18
click at [289, 433] on div "Undo" at bounding box center [292, 519] width 19 height 7
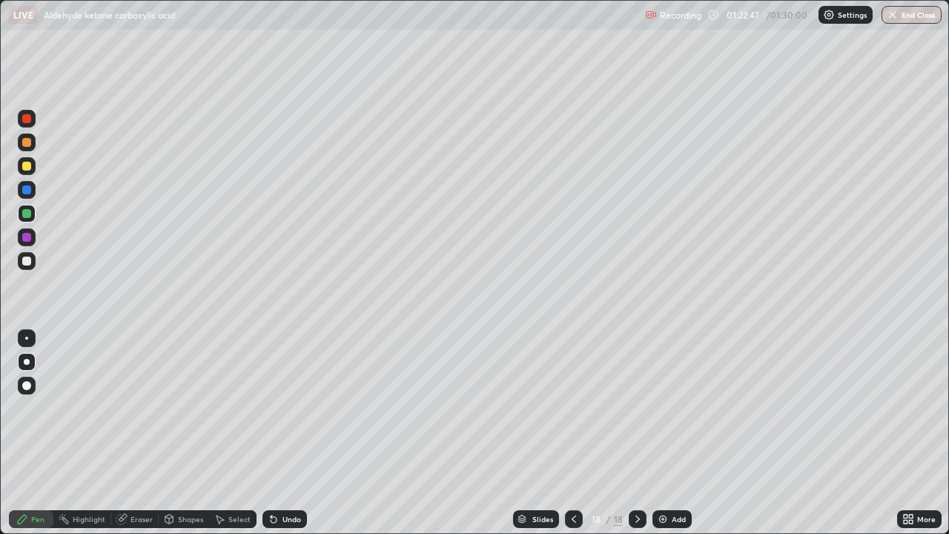
click at [286, 433] on div "Undo" at bounding box center [292, 519] width 19 height 7
click at [30, 261] on div at bounding box center [26, 261] width 9 height 9
click at [28, 213] on div at bounding box center [26, 213] width 9 height 9
click at [28, 211] on div at bounding box center [26, 213] width 9 height 9
click at [28, 237] on div at bounding box center [26, 237] width 9 height 9
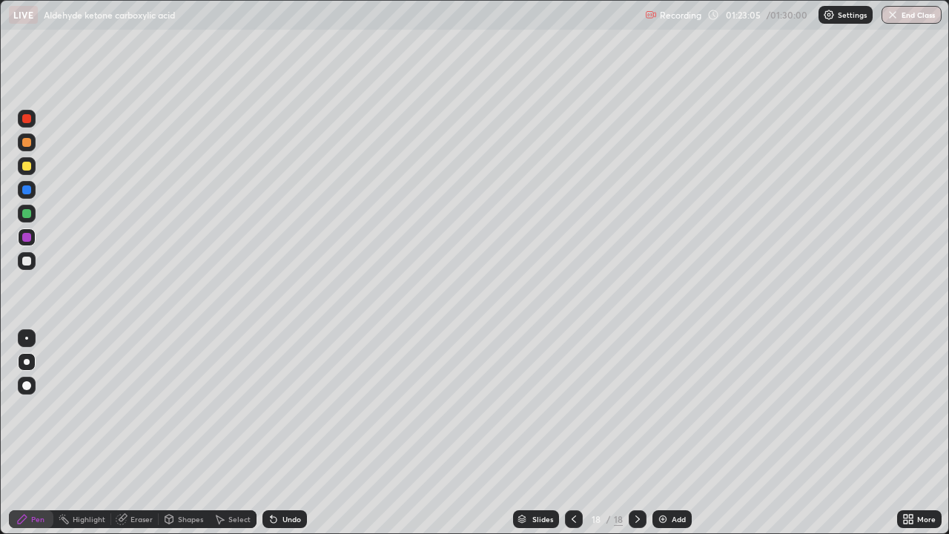
click at [29, 162] on div at bounding box center [26, 166] width 9 height 9
click at [295, 433] on div "Undo" at bounding box center [292, 519] width 19 height 7
click at [27, 240] on div at bounding box center [26, 237] width 9 height 9
click at [24, 238] on div at bounding box center [26, 237] width 9 height 9
click at [30, 165] on div at bounding box center [26, 166] width 9 height 9
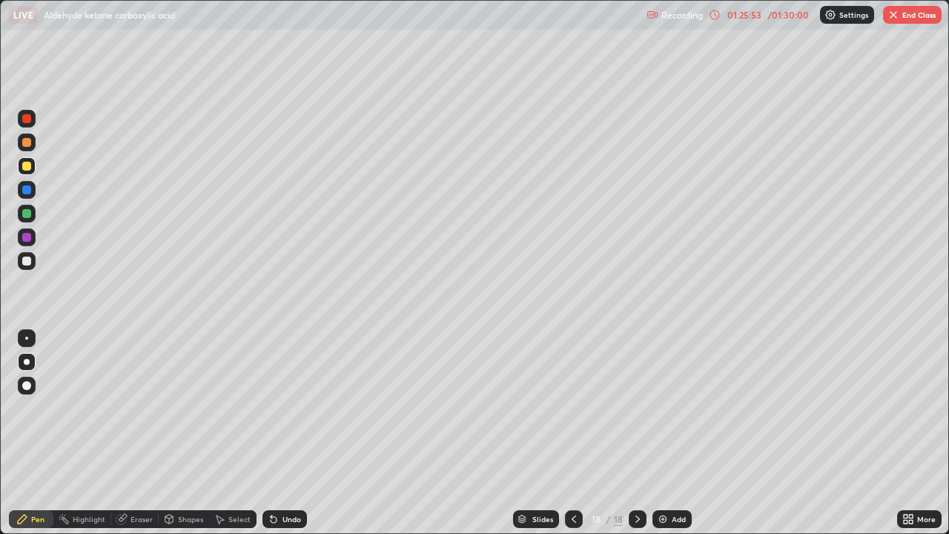
click at [286, 433] on div "Undo" at bounding box center [285, 519] width 45 height 18
click at [286, 433] on div "Undo" at bounding box center [292, 519] width 19 height 7
click at [289, 433] on div "Undo" at bounding box center [292, 519] width 19 height 7
click at [283, 433] on div "Undo" at bounding box center [292, 519] width 19 height 7
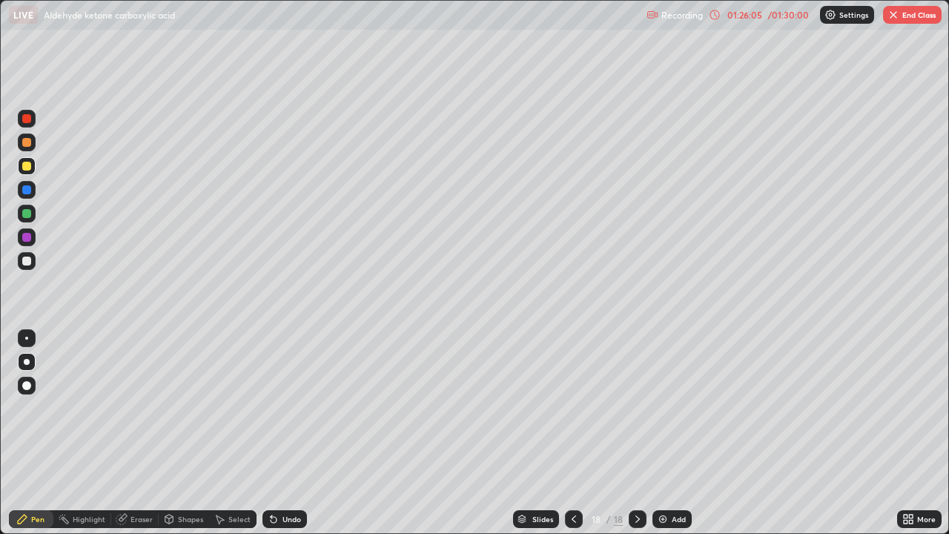
click at [278, 433] on div "Undo" at bounding box center [285, 519] width 45 height 18
click at [30, 208] on div at bounding box center [27, 214] width 18 height 18
click at [30, 186] on div at bounding box center [27, 190] width 18 height 18
click at [27, 245] on div at bounding box center [27, 237] width 18 height 18
click at [28, 243] on div at bounding box center [27, 237] width 18 height 18
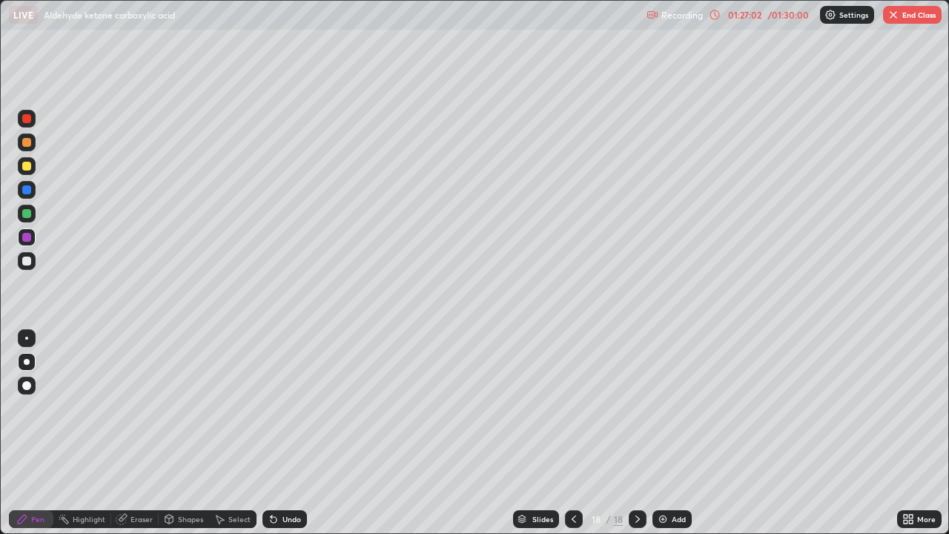
click at [27, 261] on div at bounding box center [26, 261] width 9 height 9
click at [278, 433] on div "Undo" at bounding box center [285, 519] width 45 height 18
click at [280, 433] on div "Undo" at bounding box center [285, 519] width 45 height 18
click at [283, 433] on div "Undo" at bounding box center [292, 519] width 19 height 7
click at [24, 214] on div at bounding box center [26, 213] width 9 height 9
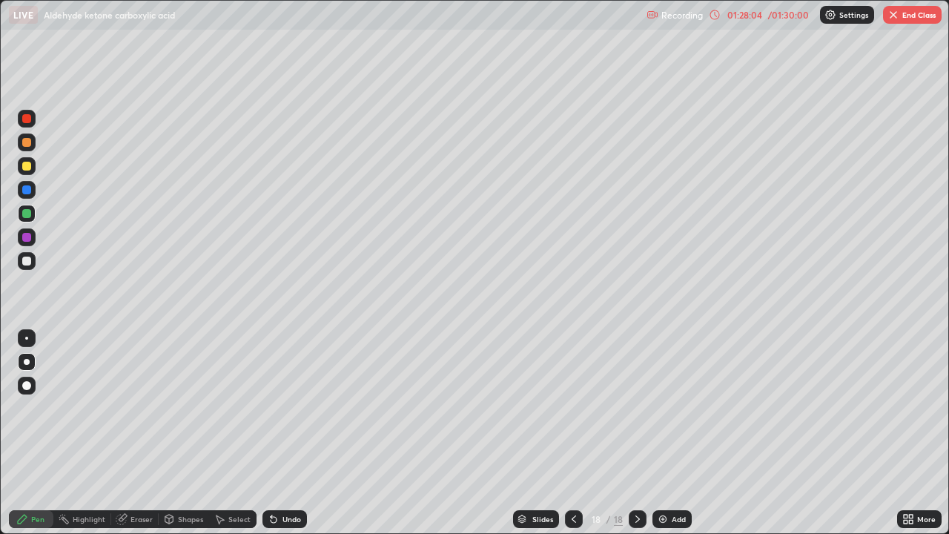
click at [24, 192] on div at bounding box center [26, 189] width 9 height 9
click at [24, 168] on div at bounding box center [26, 166] width 9 height 9
click at [24, 148] on div at bounding box center [27, 143] width 18 height 18
click at [901, 7] on button "End Class" at bounding box center [912, 15] width 59 height 18
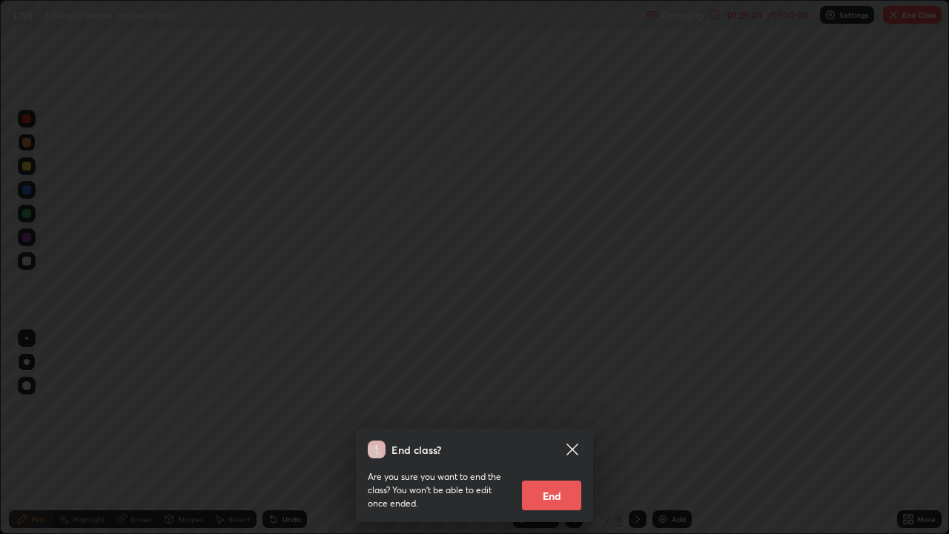
click at [560, 433] on button "End" at bounding box center [551, 496] width 59 height 30
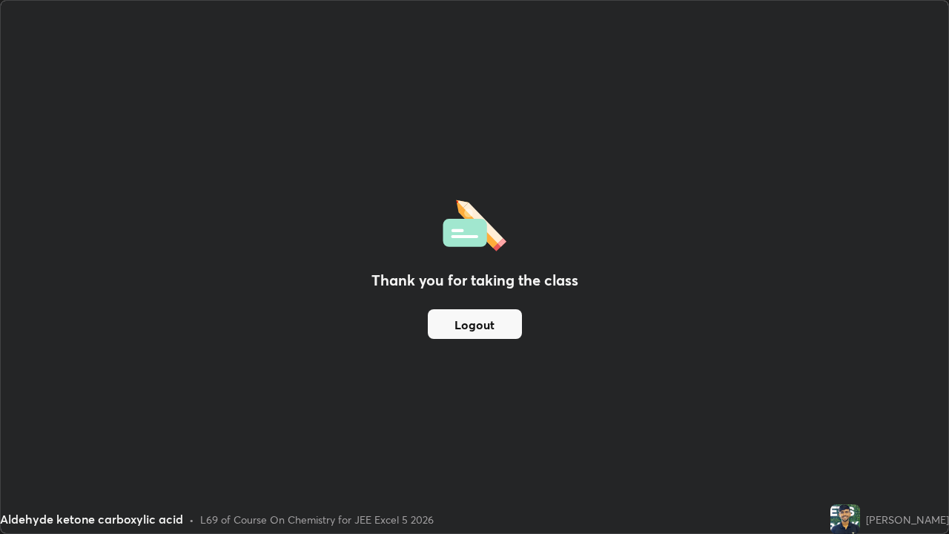
click at [478, 314] on button "Logout" at bounding box center [475, 324] width 94 height 30
click at [484, 314] on button "Logout" at bounding box center [475, 324] width 94 height 30
click at [481, 319] on button "Logout" at bounding box center [475, 324] width 94 height 30
click at [480, 323] on button "Logout" at bounding box center [475, 324] width 94 height 30
